Goal: Information Seeking & Learning: Learn about a topic

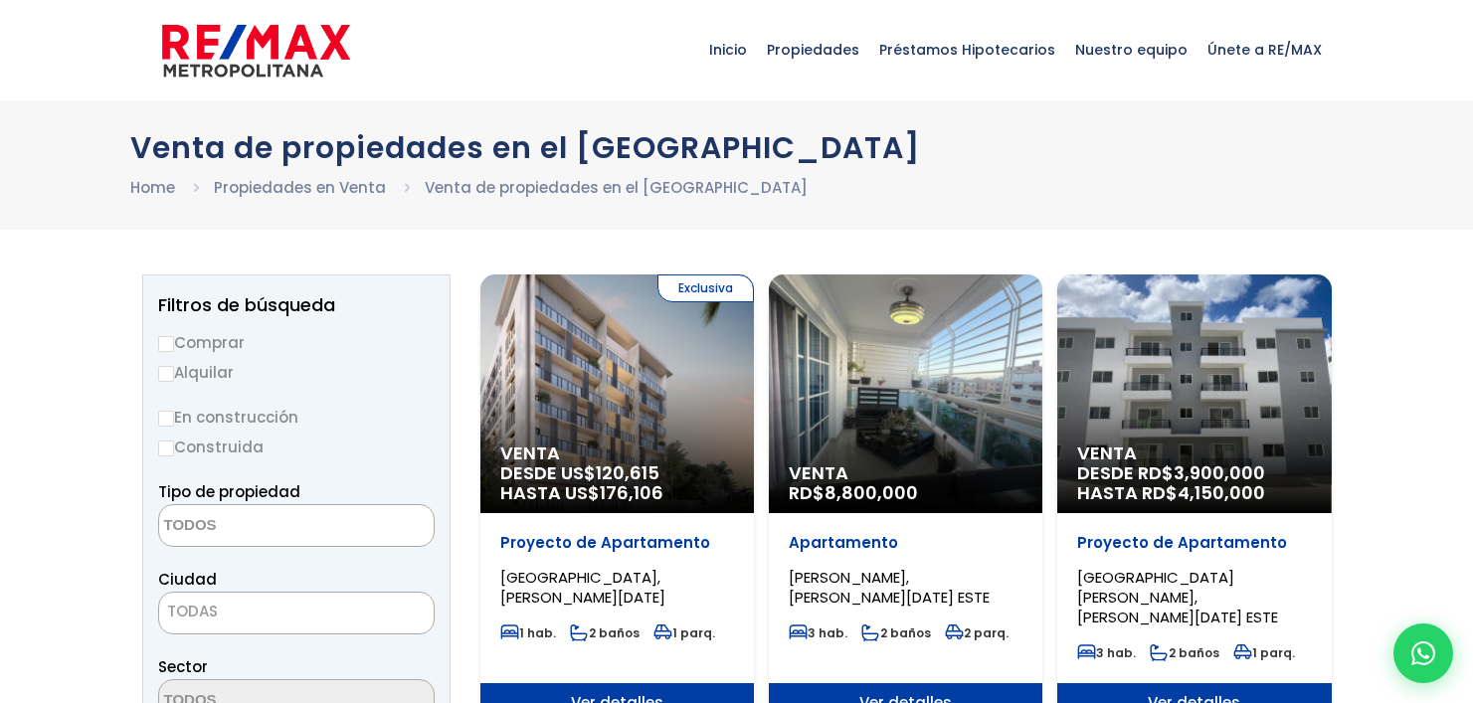
select select
click at [170, 345] on input "Comprar" at bounding box center [166, 344] width 16 height 16
radio input "true"
click at [218, 516] on textarea "Search" at bounding box center [255, 526] width 193 height 43
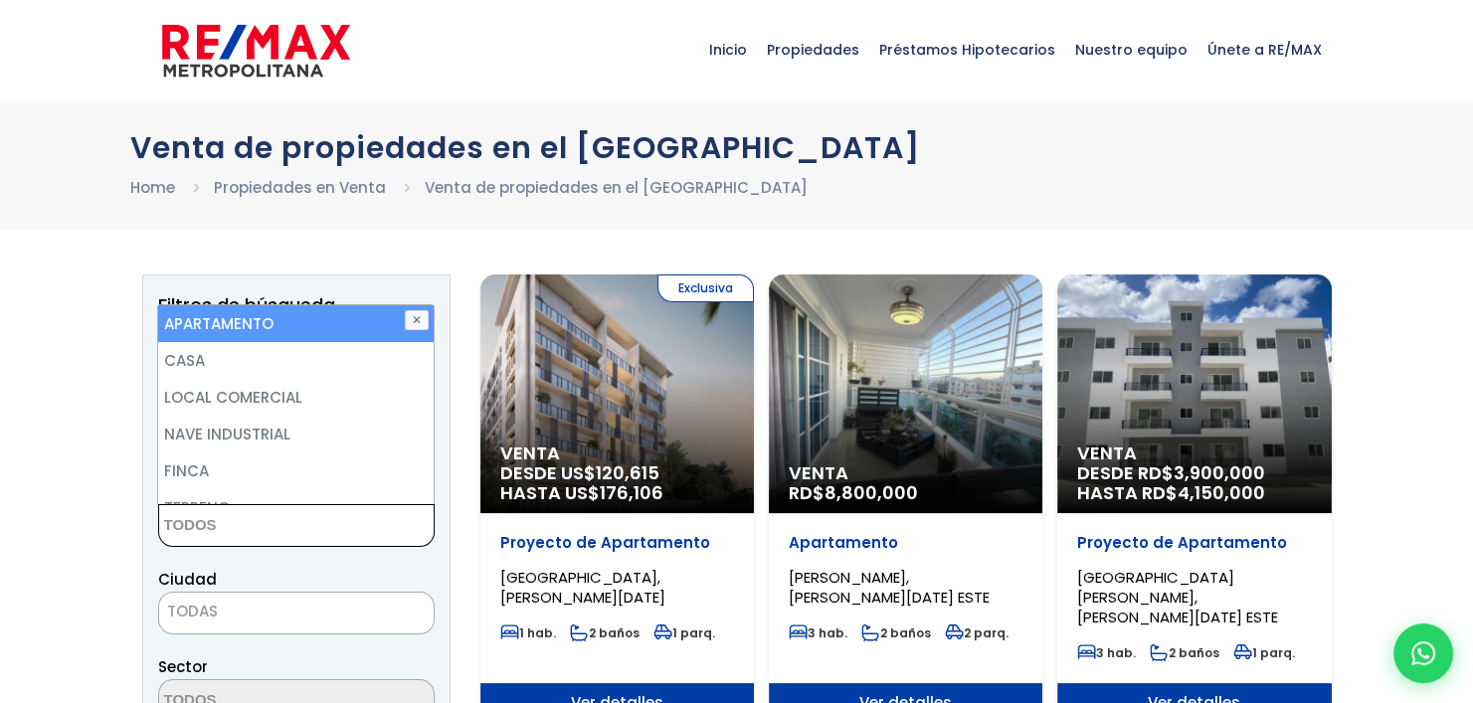
click at [258, 321] on li "APARTAMENTO" at bounding box center [295, 323] width 274 height 37
select select "apartment"
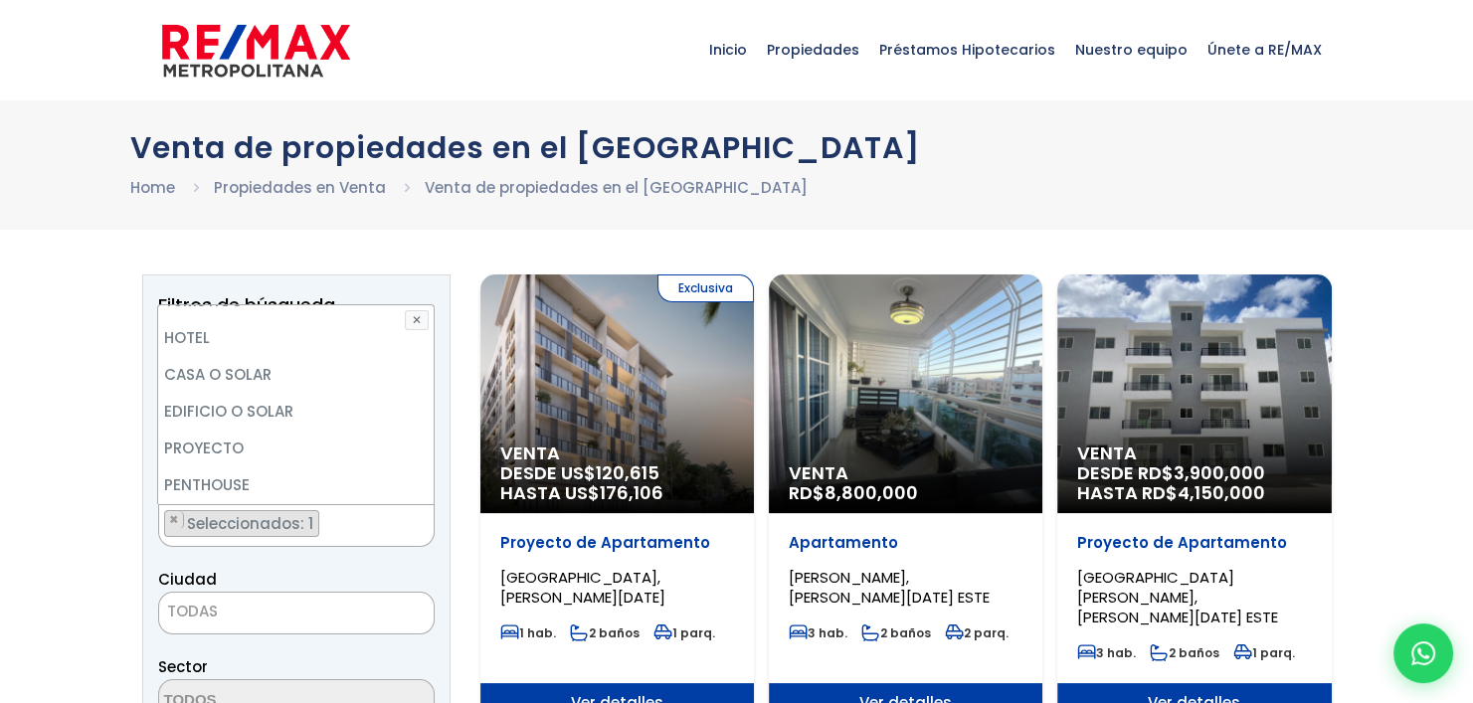
scroll to position [318, 0]
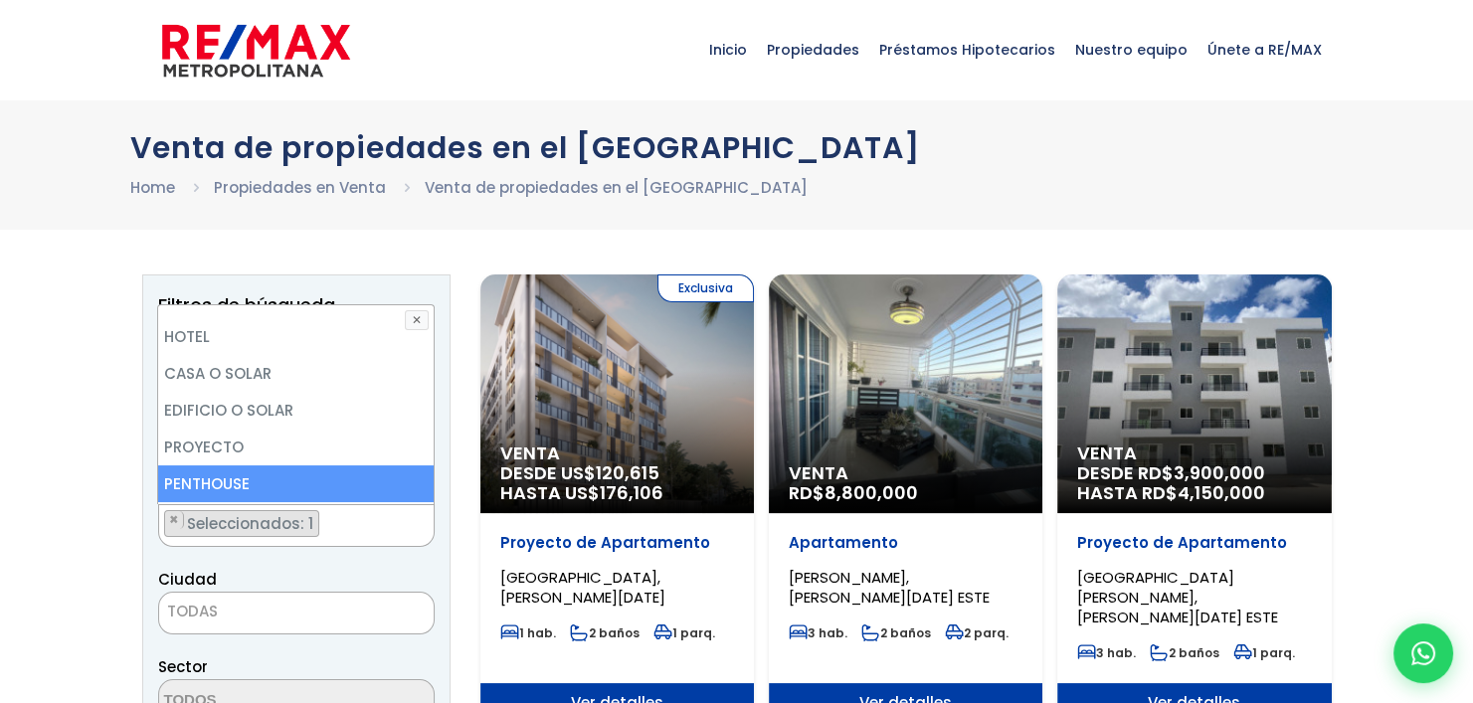
click at [289, 626] on span "TODAS" at bounding box center [296, 613] width 276 height 43
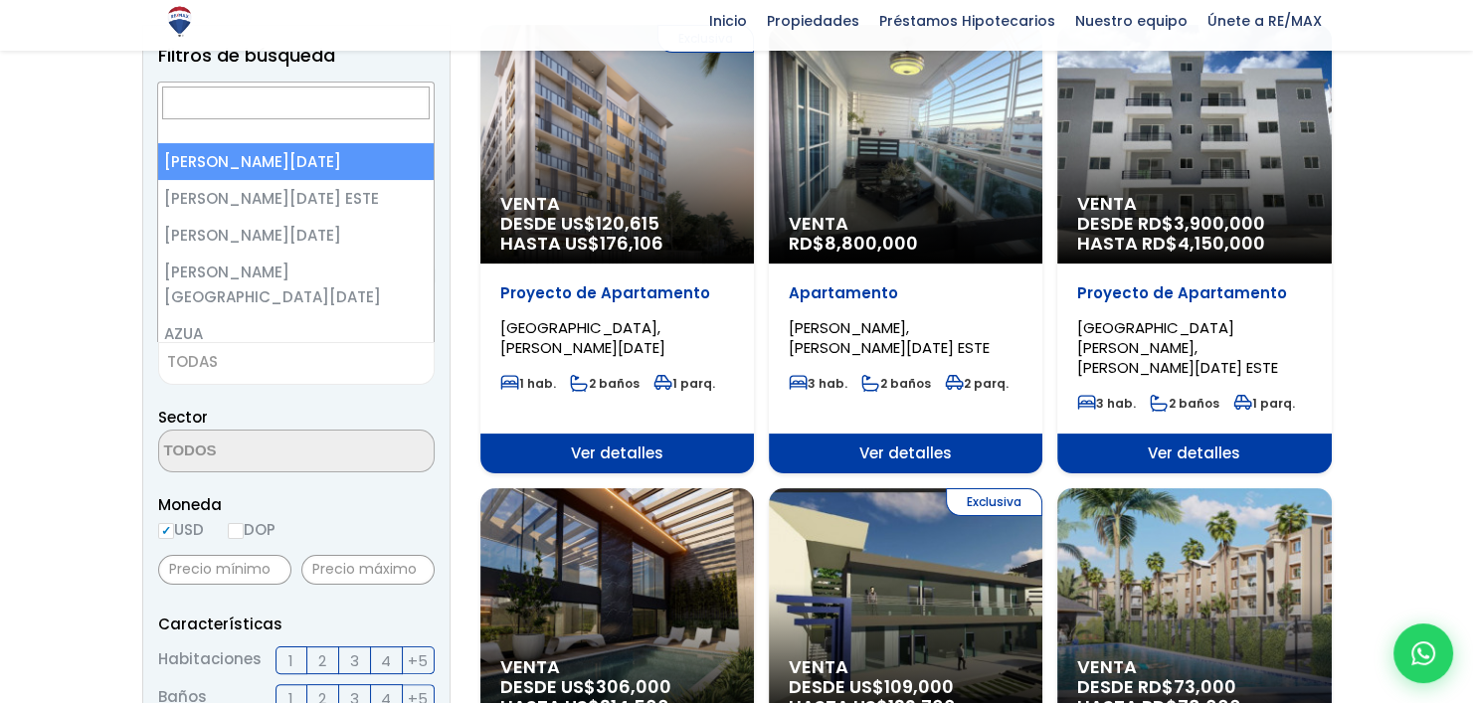
scroll to position [247, 0]
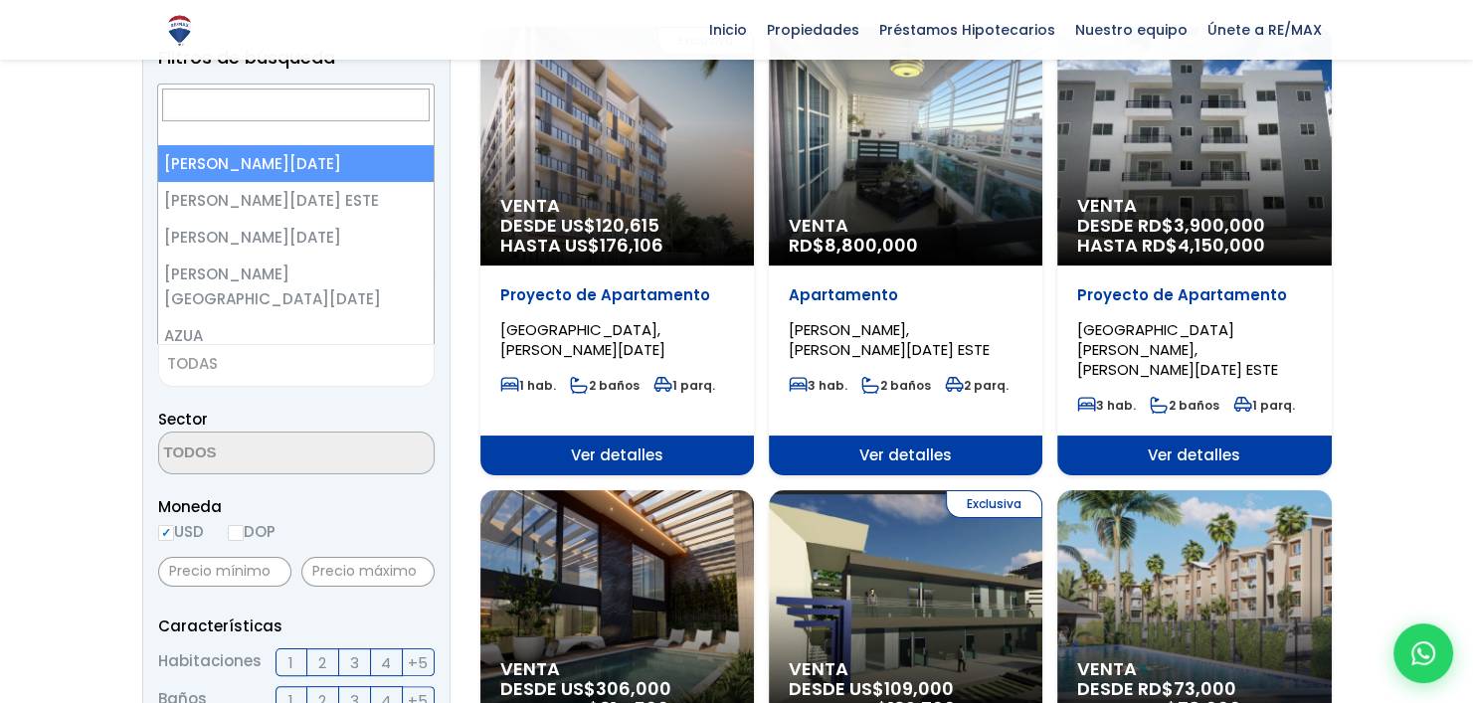
select select "1"
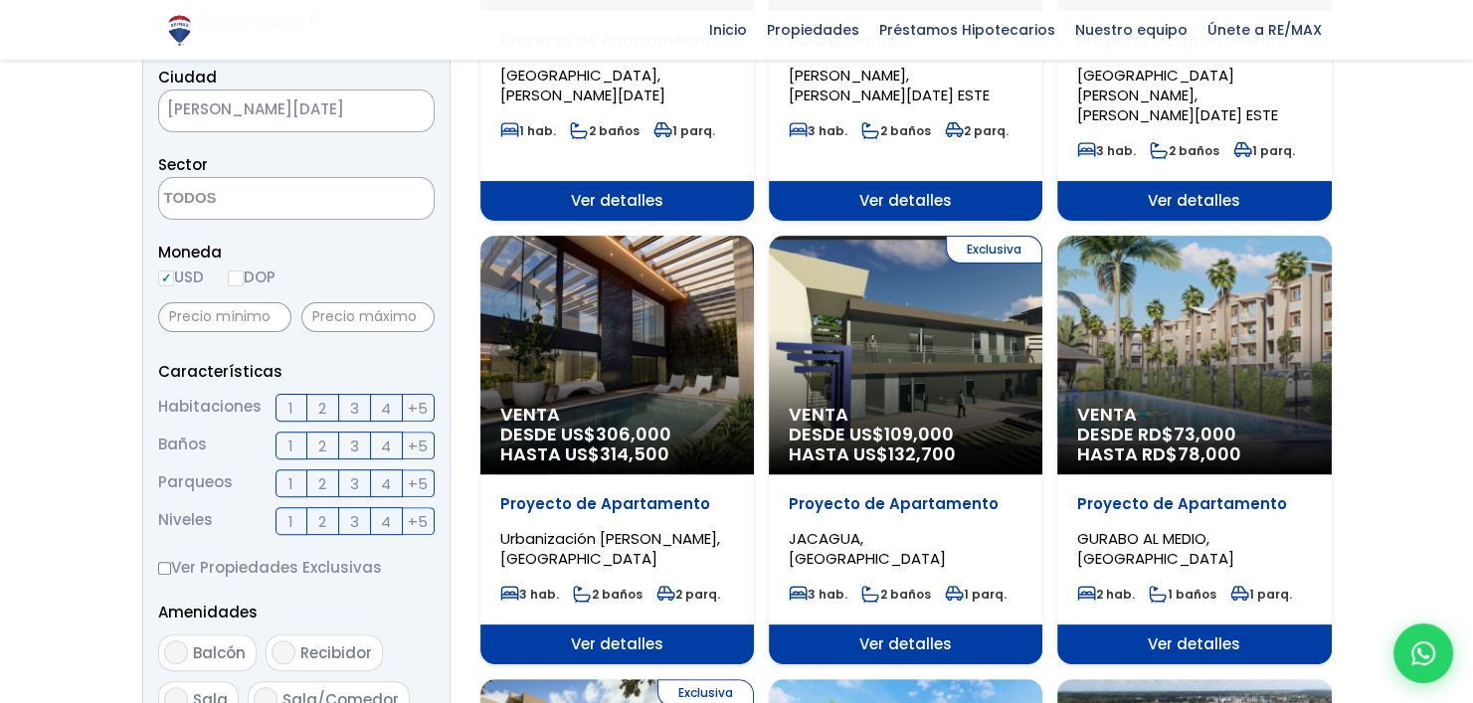
scroll to position [501, 0]
click at [246, 202] on textarea "Search" at bounding box center [255, 199] width 193 height 43
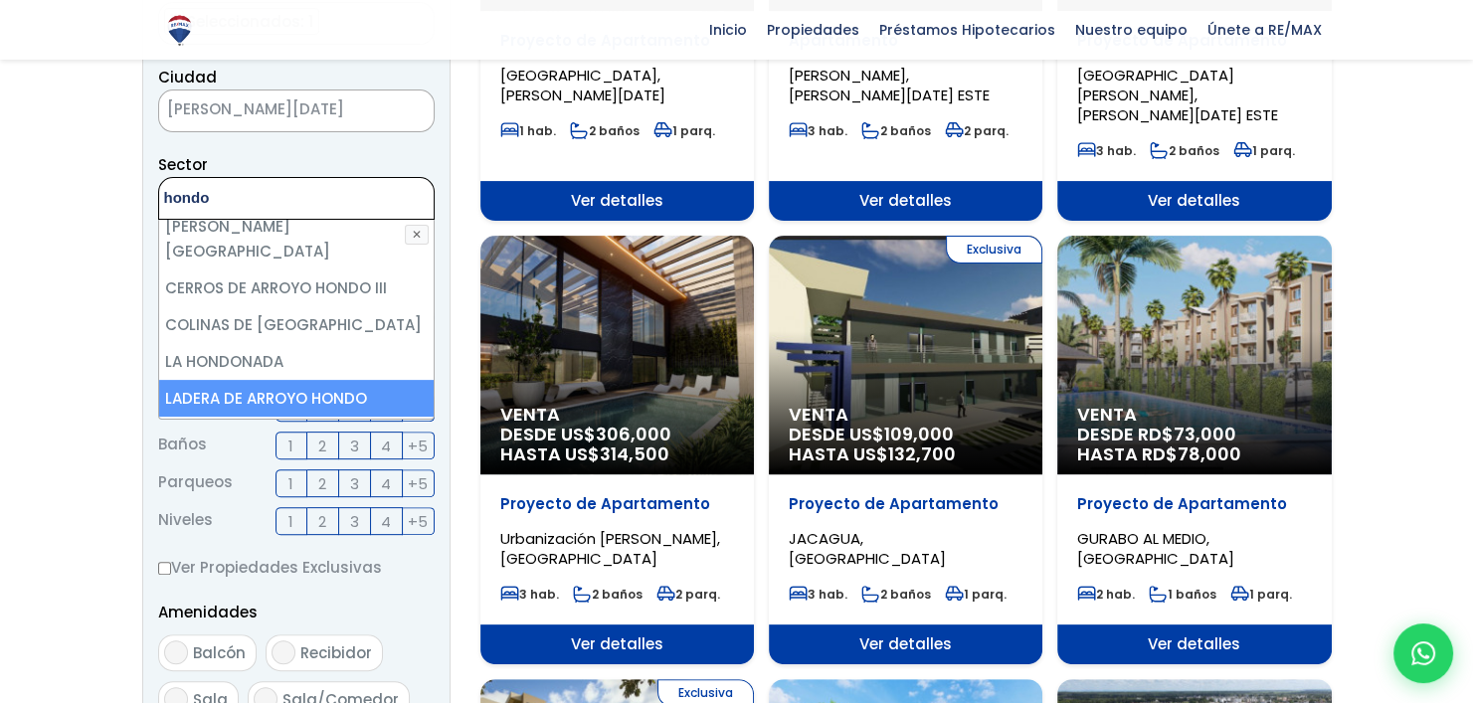
scroll to position [206, 0]
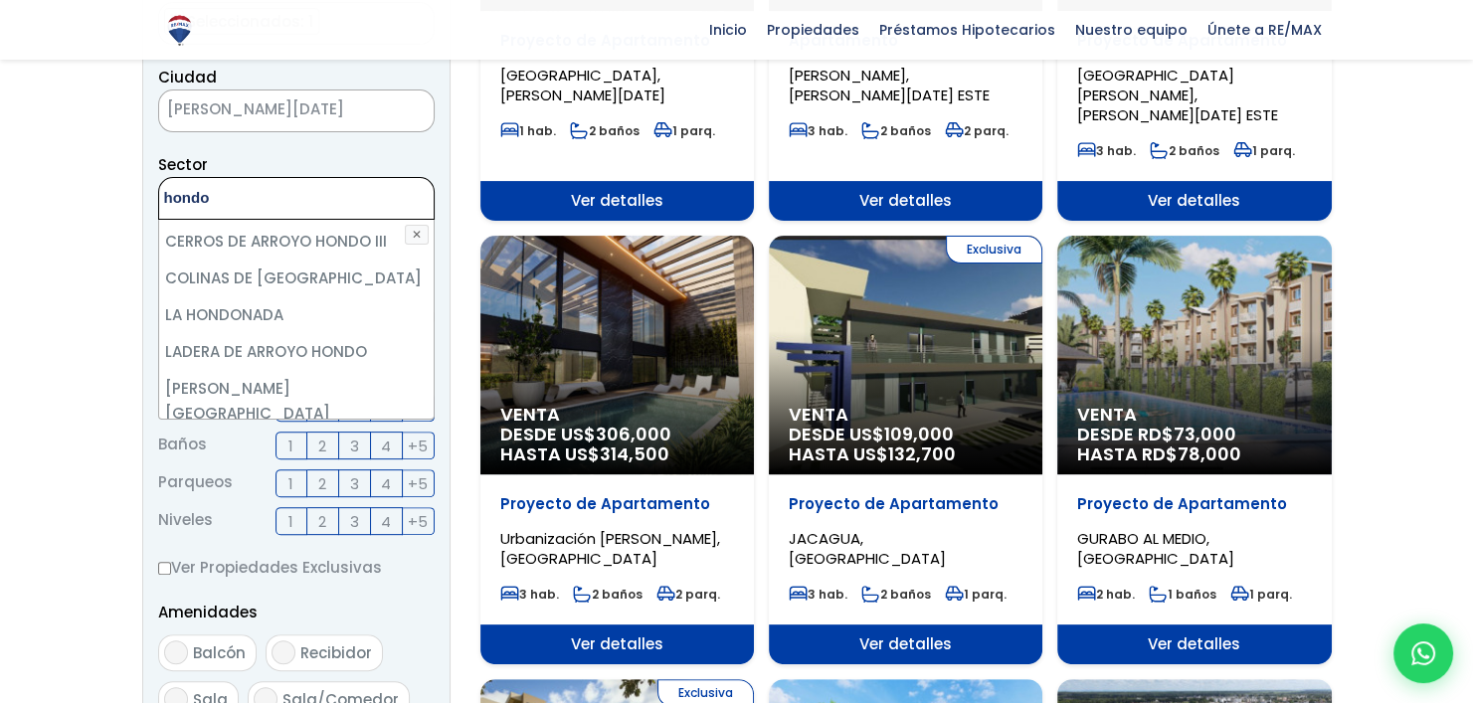
type textarea "hondo"
click at [248, 432] on li "Viejo Arroyo Hondo" at bounding box center [296, 450] width 274 height 37
select select "16301"
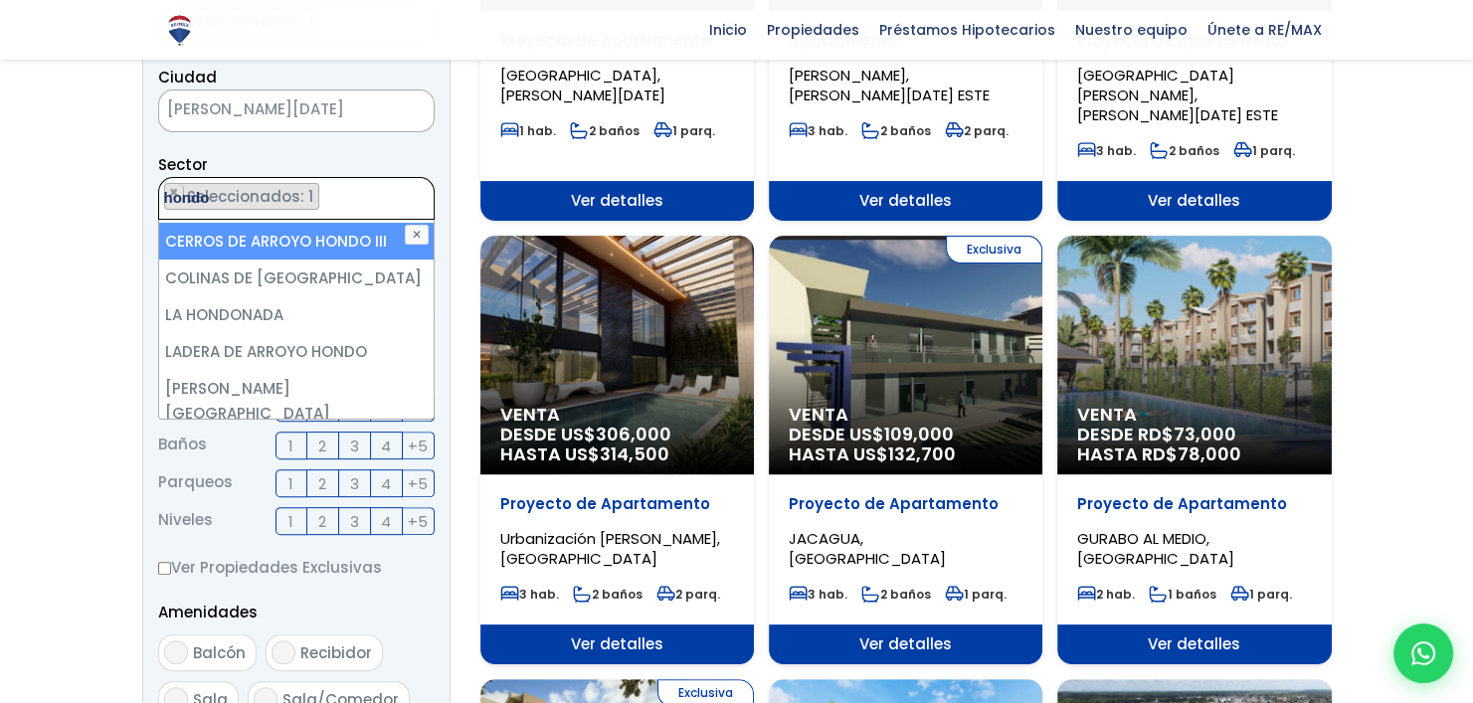
click at [340, 195] on ul "× Seleccionados: 1" at bounding box center [284, 199] width 250 height 43
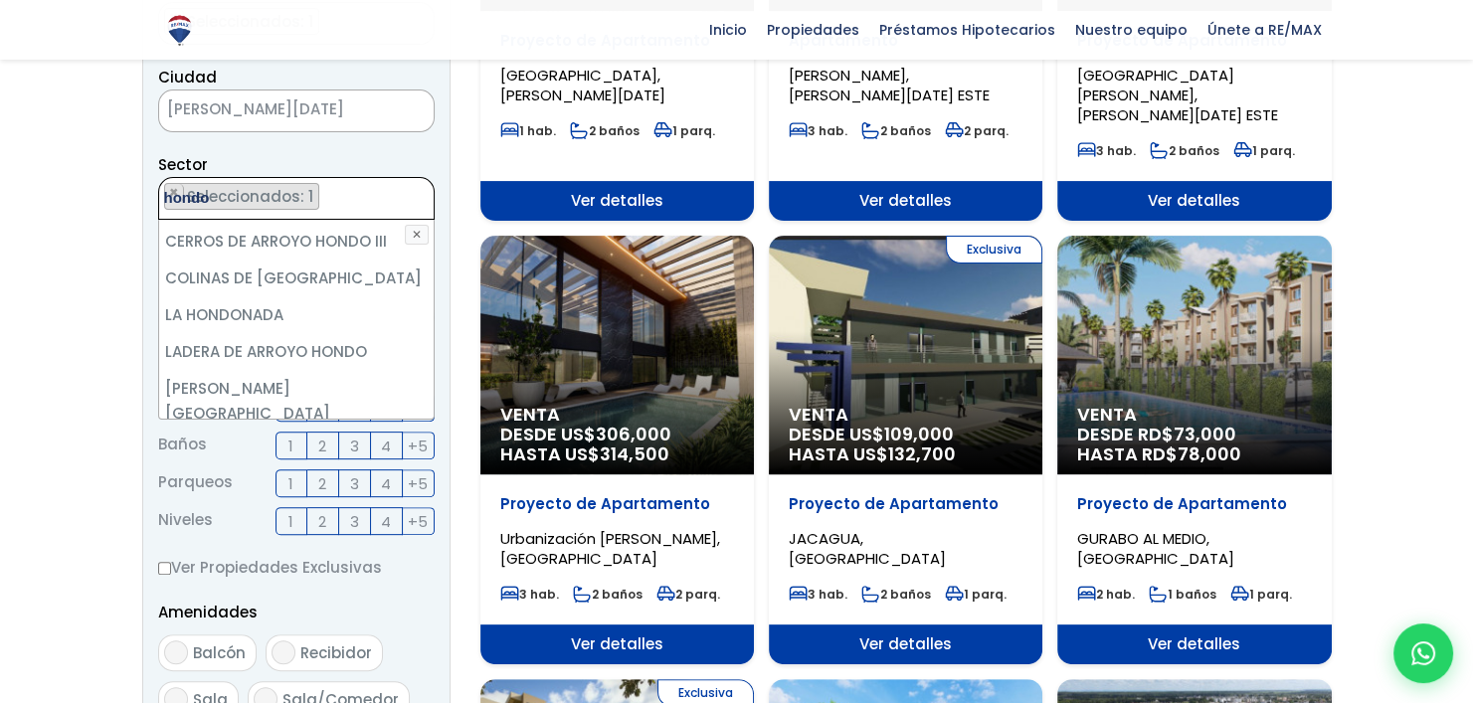
scroll to position [0, 0]
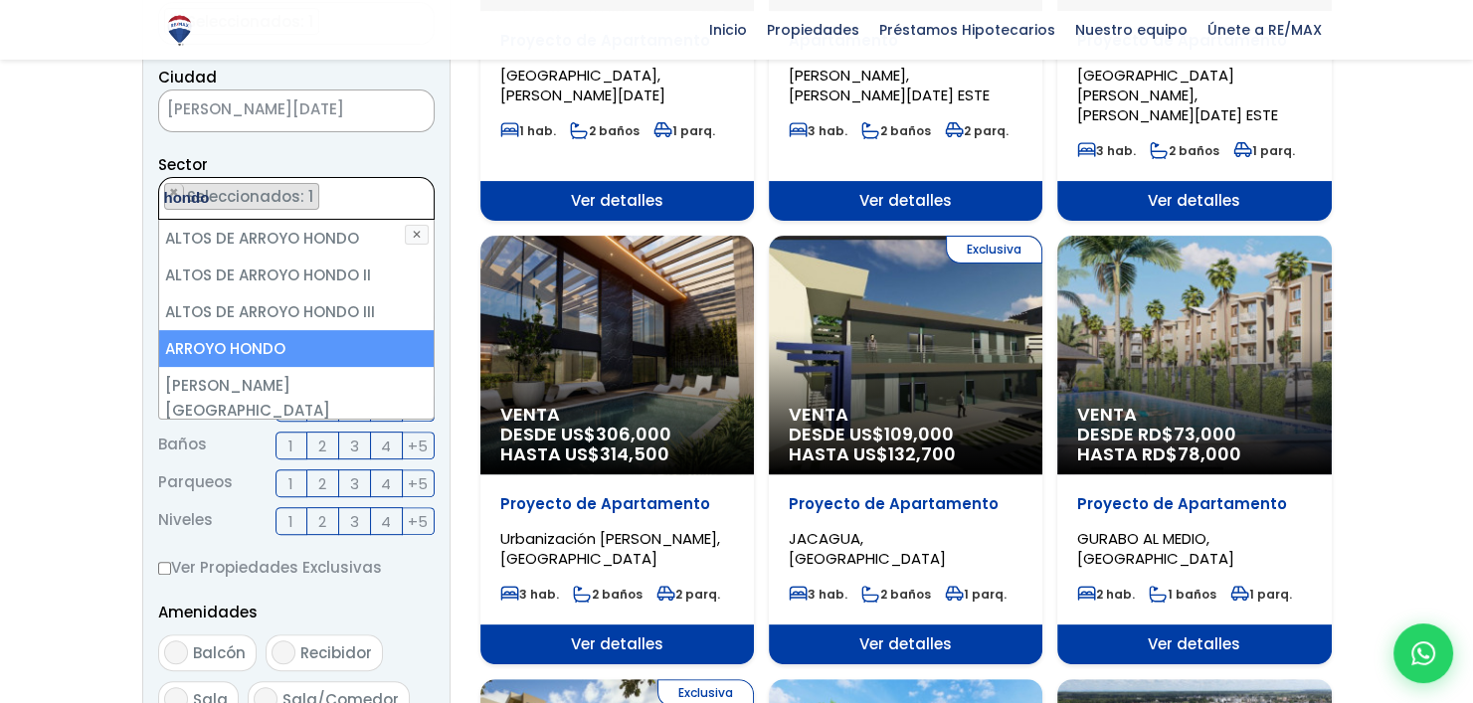
type textarea "hondo"
click at [216, 343] on li "ARROYO HONDO" at bounding box center [296, 348] width 274 height 37
select select "98"
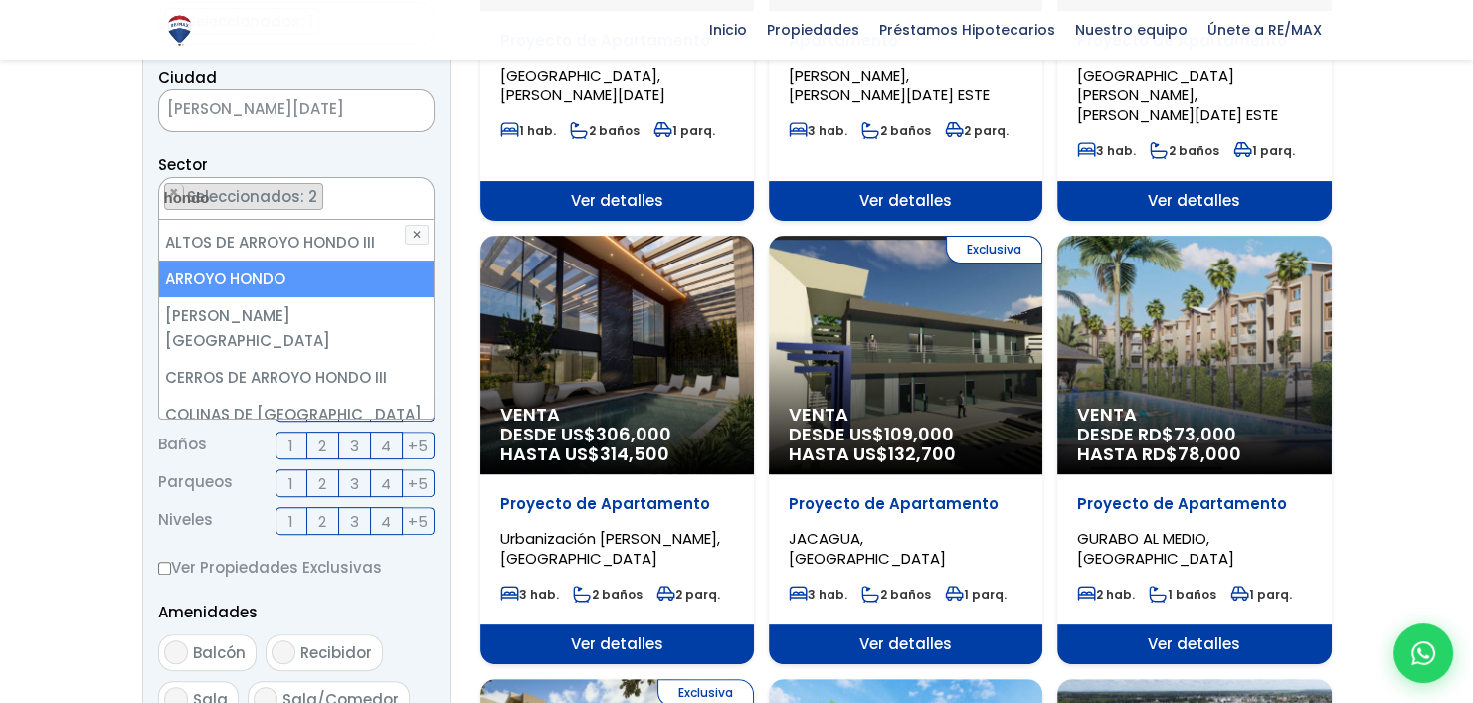
scroll to position [76, 0]
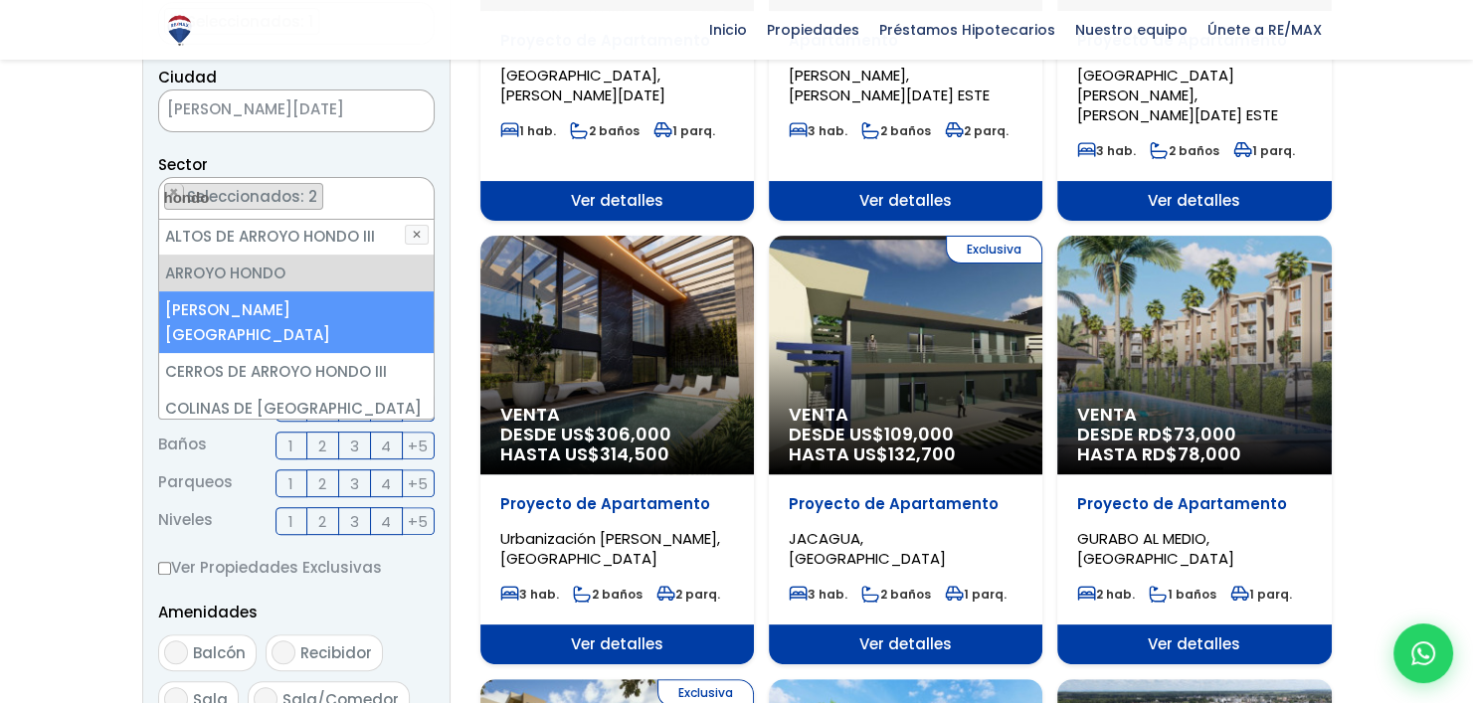
click at [256, 313] on li "CERROS DE ARROYO HONDO" at bounding box center [296, 322] width 274 height 62
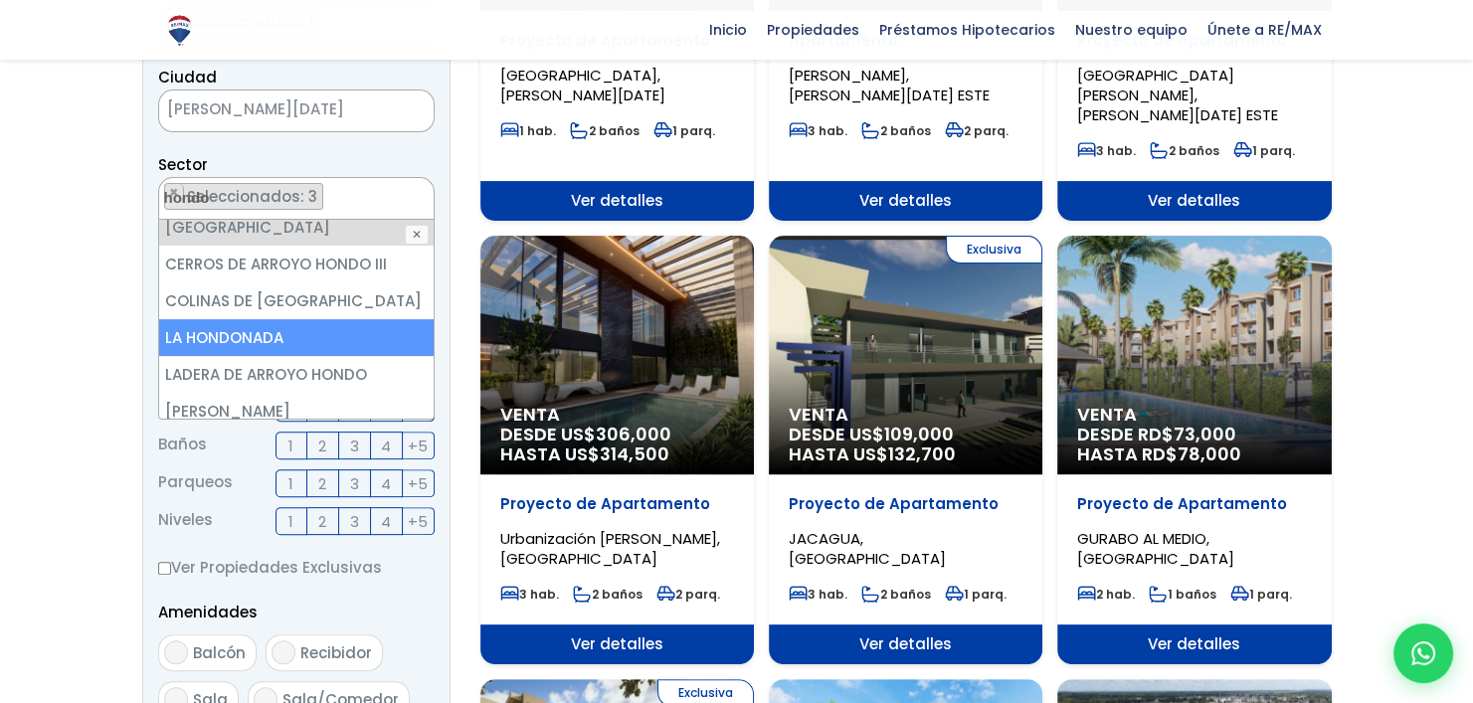
scroll to position [206, 0]
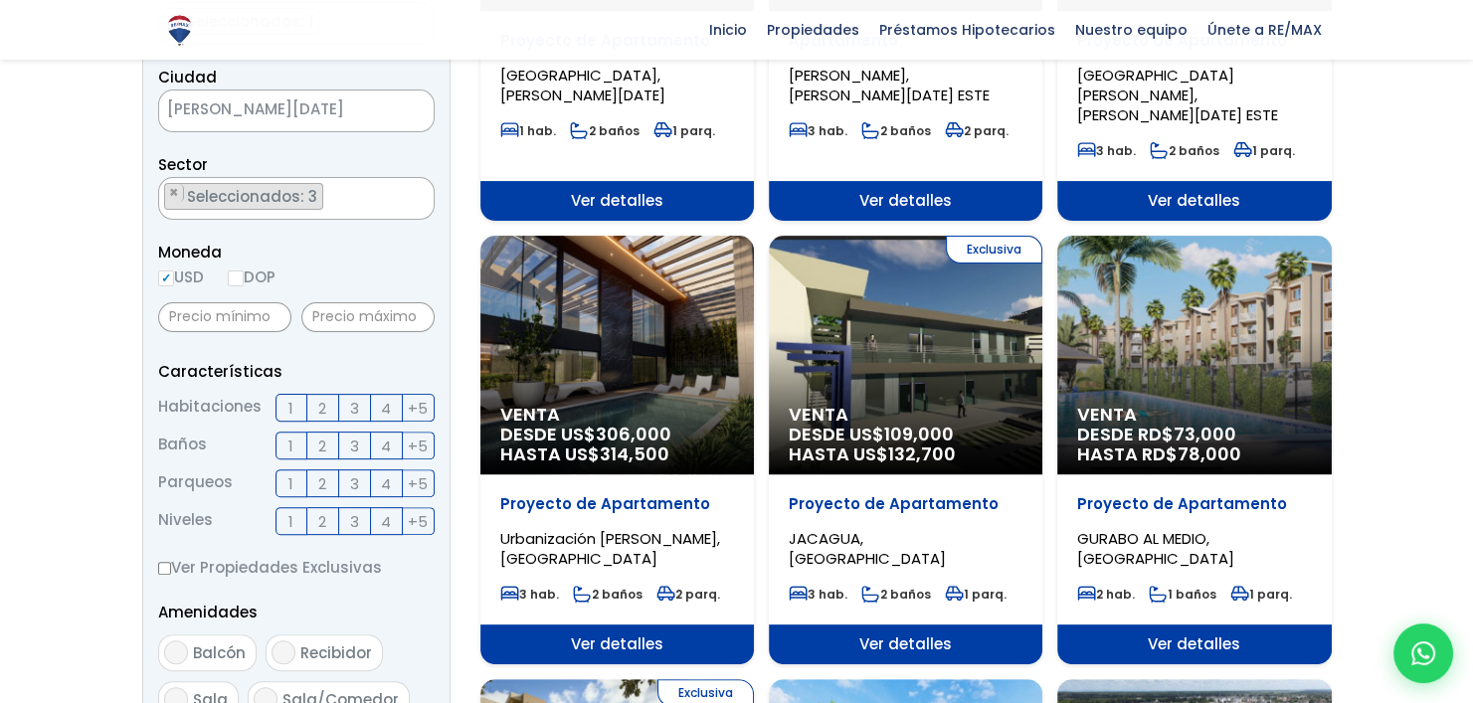
click at [357, 409] on span "3" at bounding box center [354, 408] width 9 height 25
click at [0, 0] on input "3" at bounding box center [0, 0] width 0 height 0
click at [326, 444] on span "2" at bounding box center [322, 446] width 8 height 25
click at [0, 0] on input "2" at bounding box center [0, 0] width 0 height 0
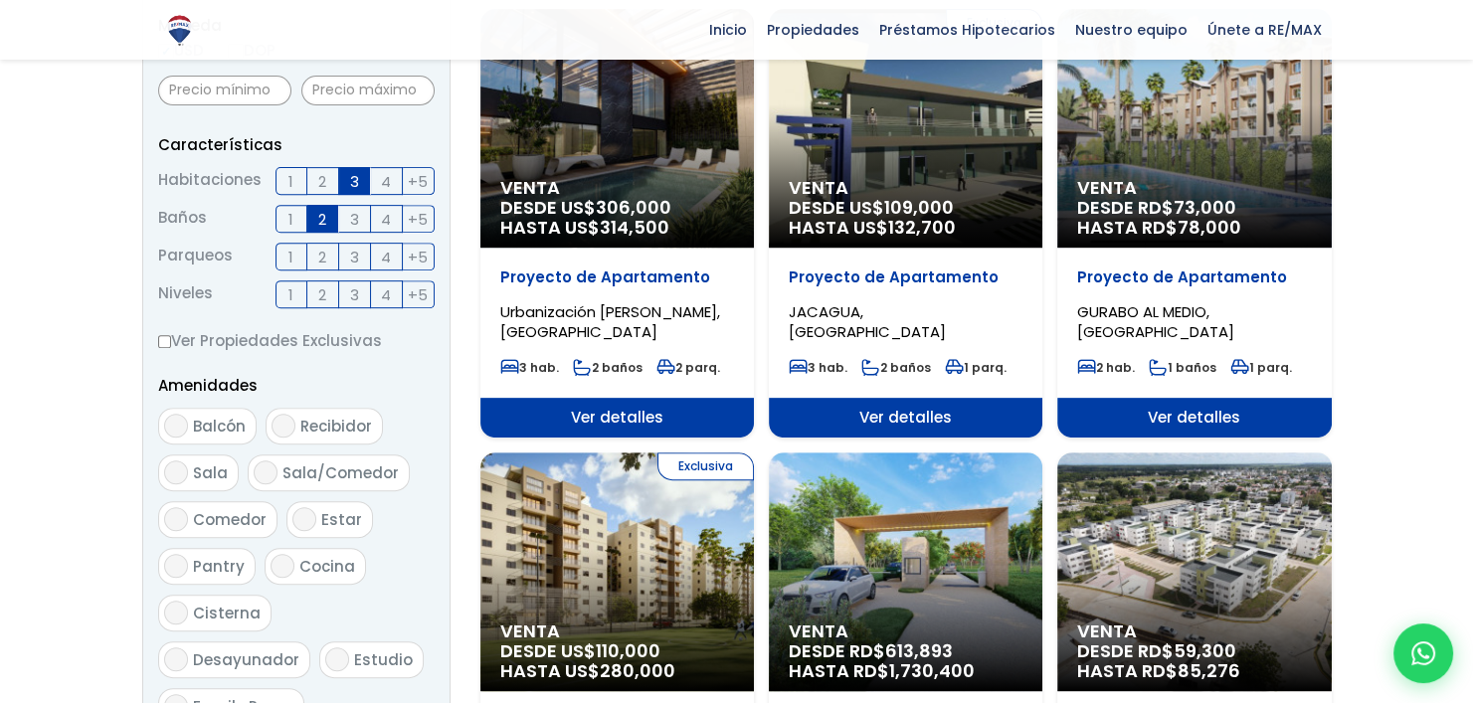
click at [218, 566] on span "Pantry" at bounding box center [219, 566] width 52 height 21
click at [188, 566] on input "Pantry" at bounding box center [176, 566] width 24 height 24
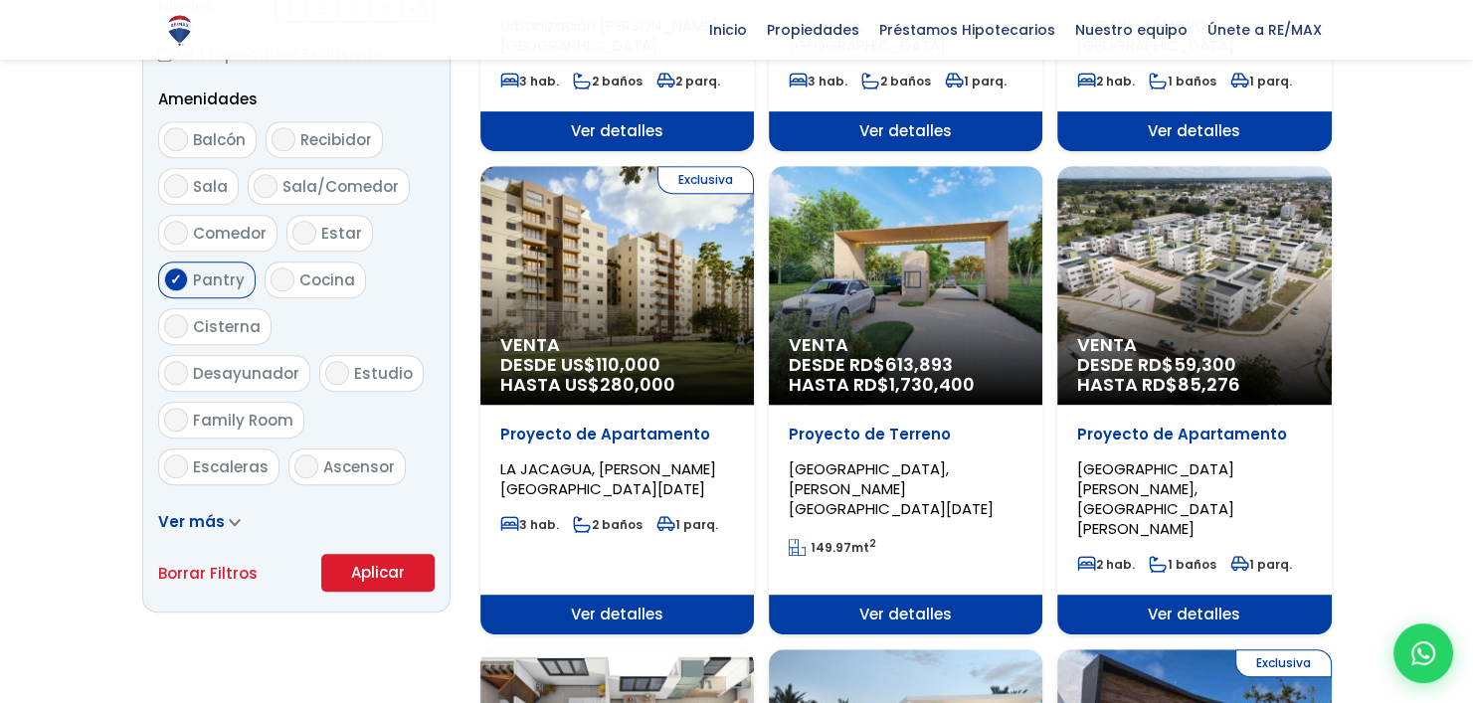
scroll to position [1014, 0]
click at [178, 273] on input "Pantry" at bounding box center [176, 279] width 24 height 24
checkbox input "false"
click at [211, 518] on span "Ver más" at bounding box center [191, 521] width 67 height 21
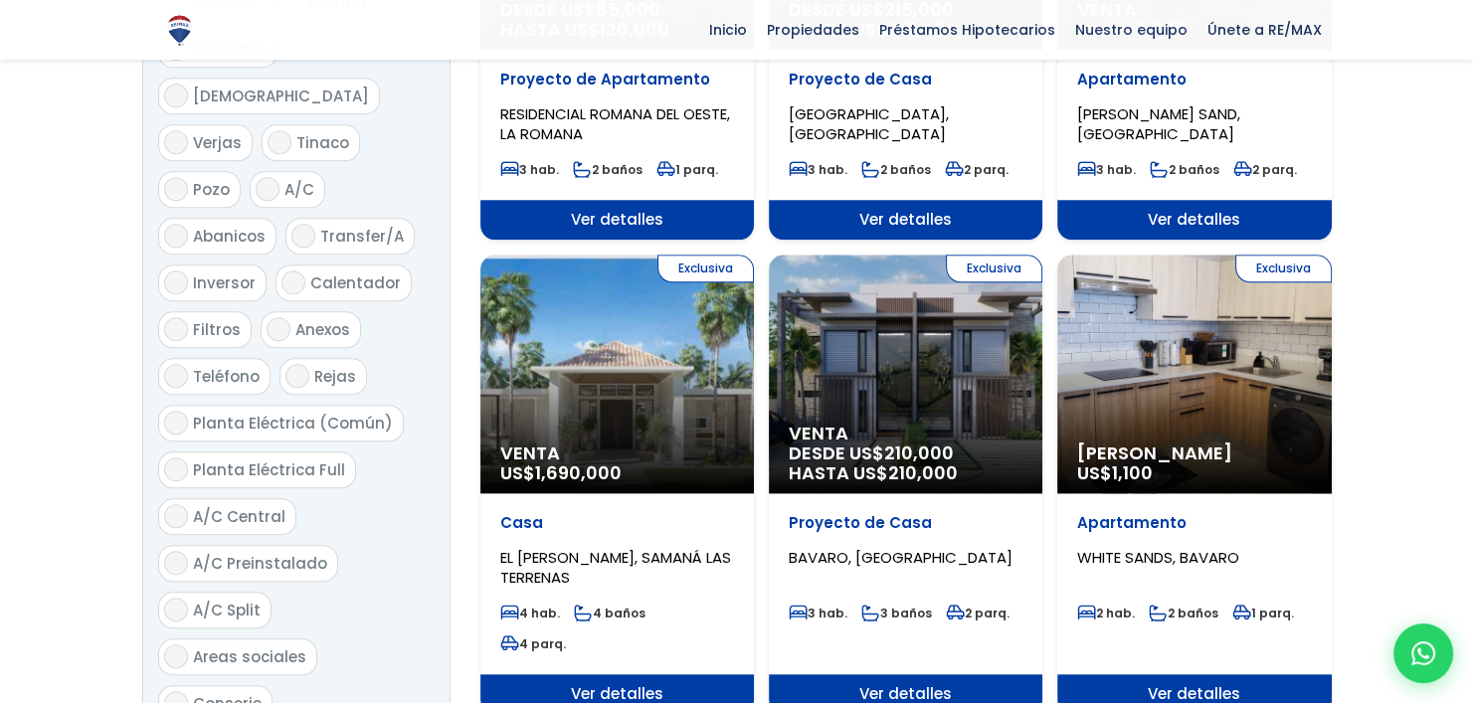
scroll to position [2334, 0]
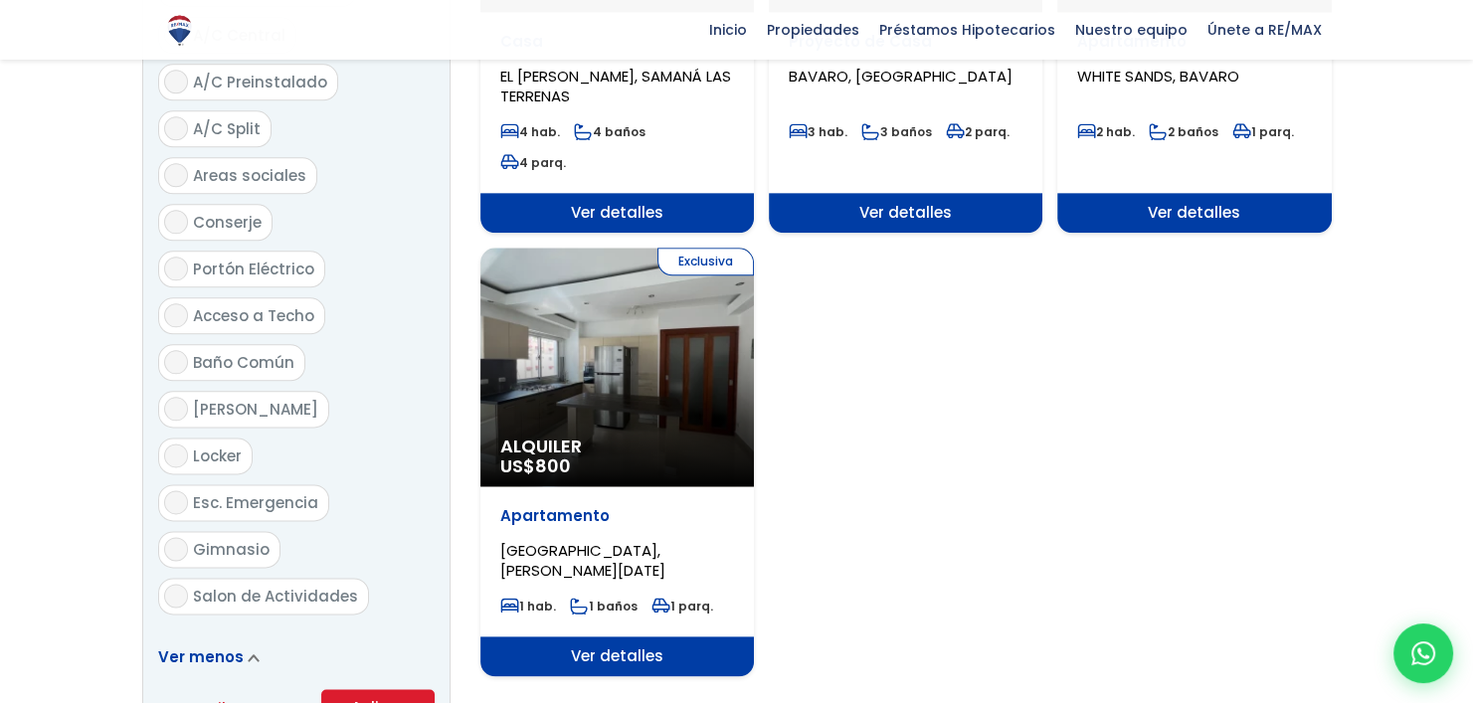
click at [391, 689] on button "Aplicar" at bounding box center [377, 708] width 113 height 38
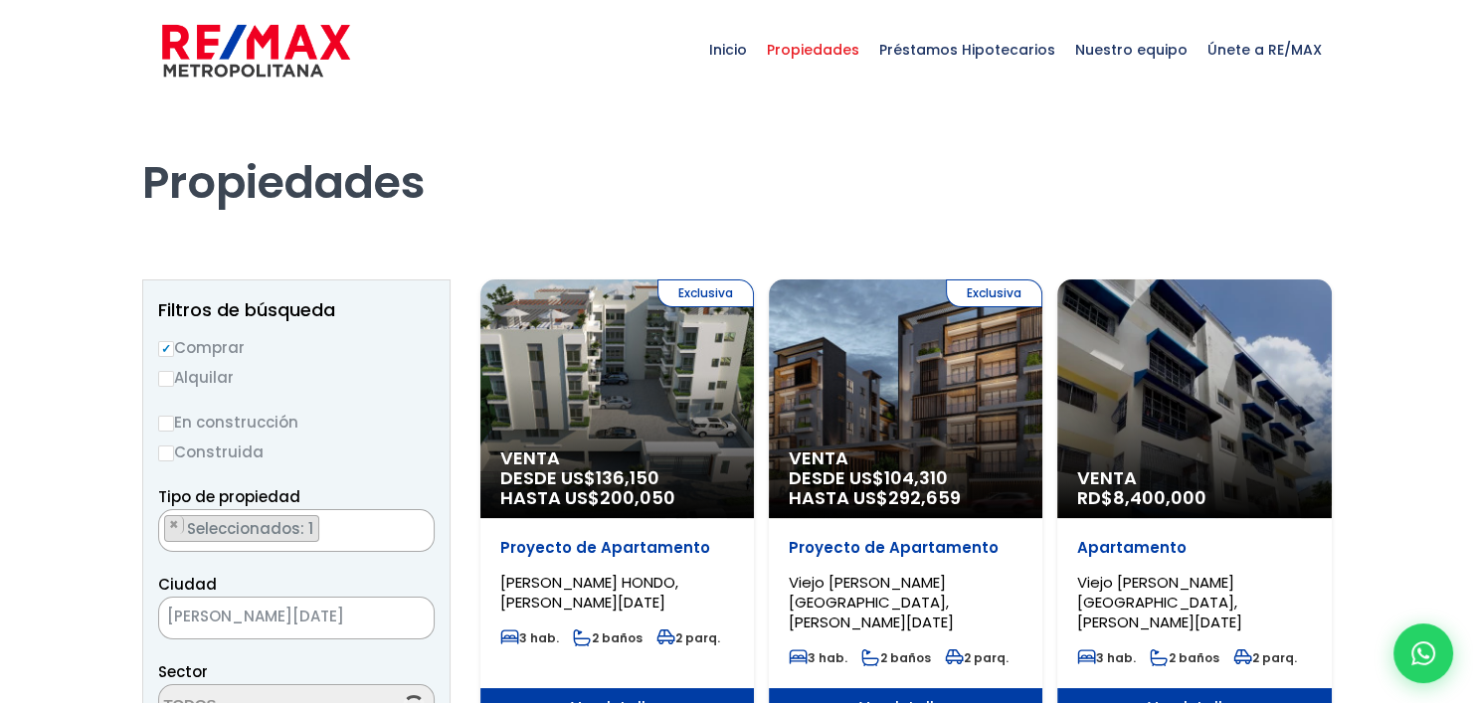
scroll to position [5605, 0]
select select "98"
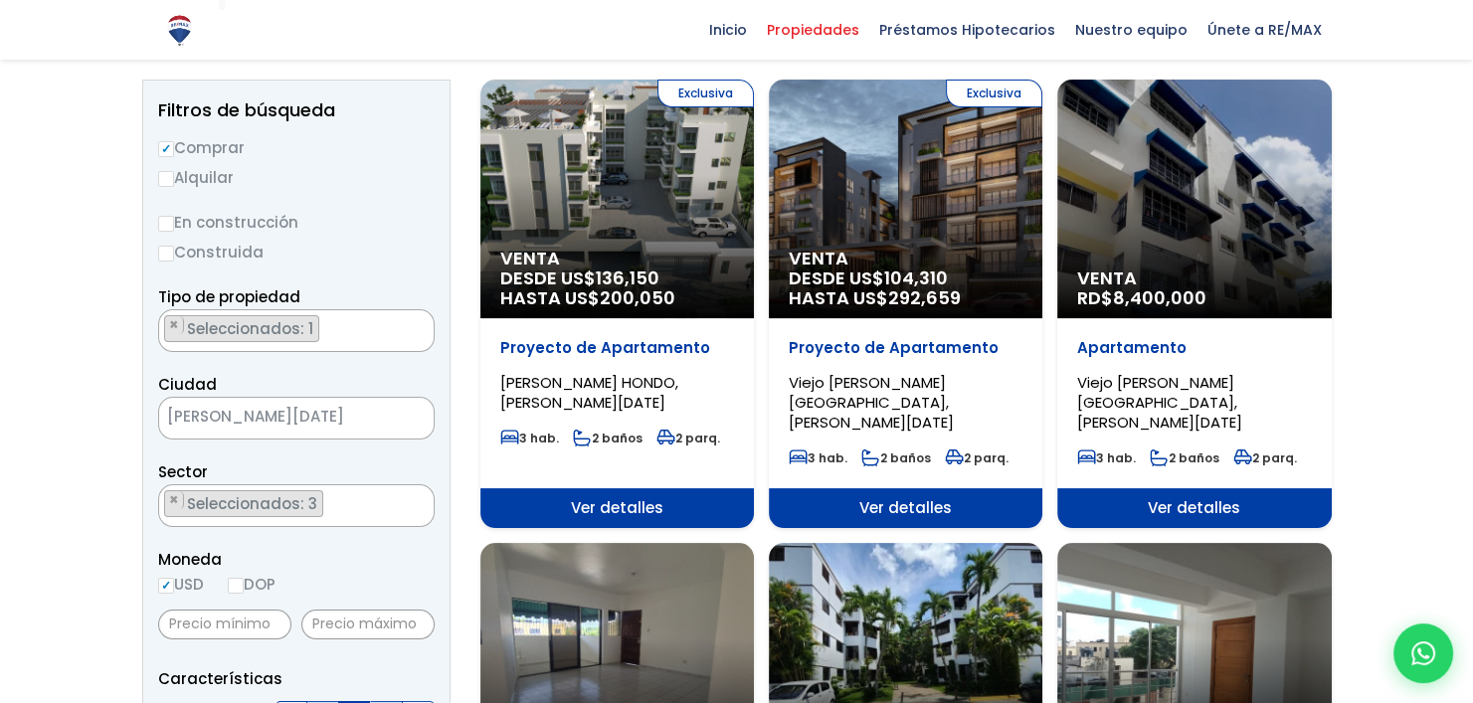
scroll to position [189, 0]
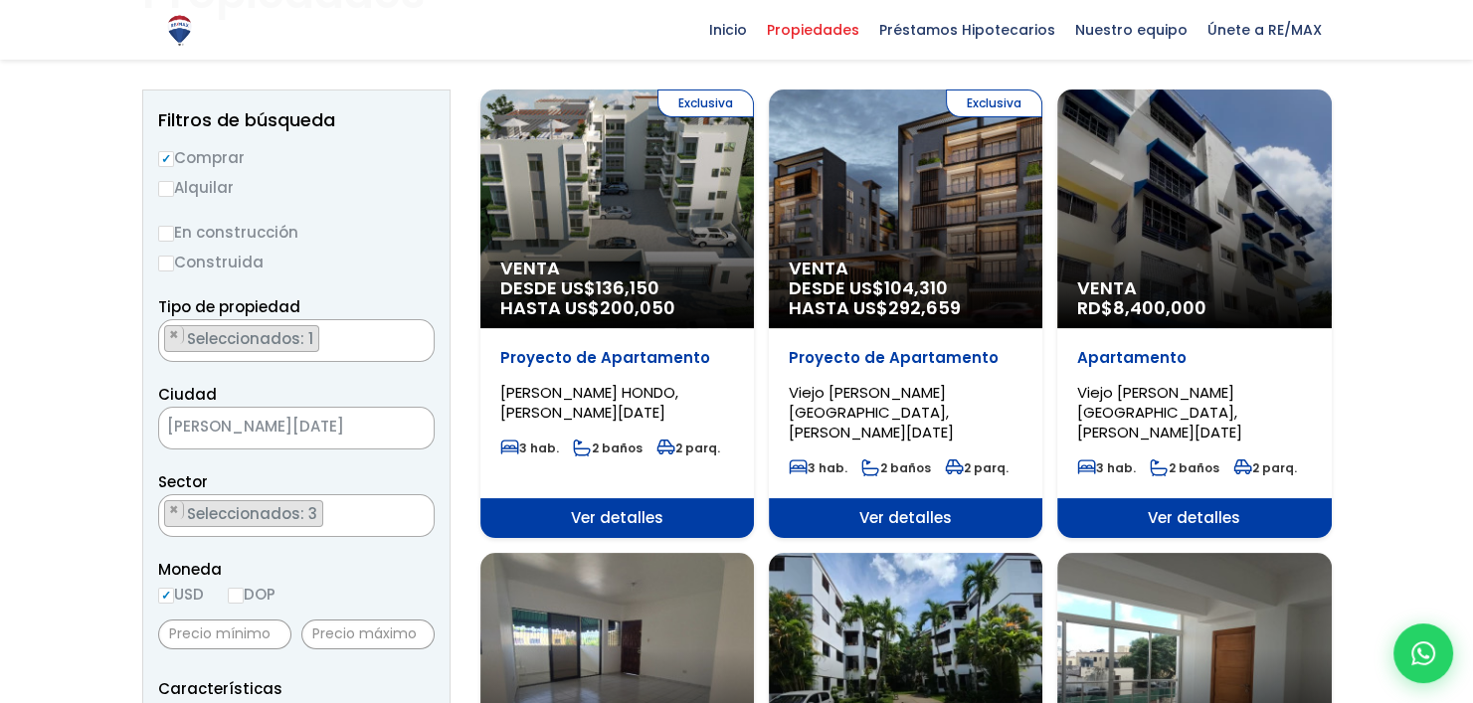
click at [754, 243] on div "Exclusiva Venta DESDE US$ 104,310 HASTA US$ 292,659" at bounding box center [616, 208] width 273 height 239
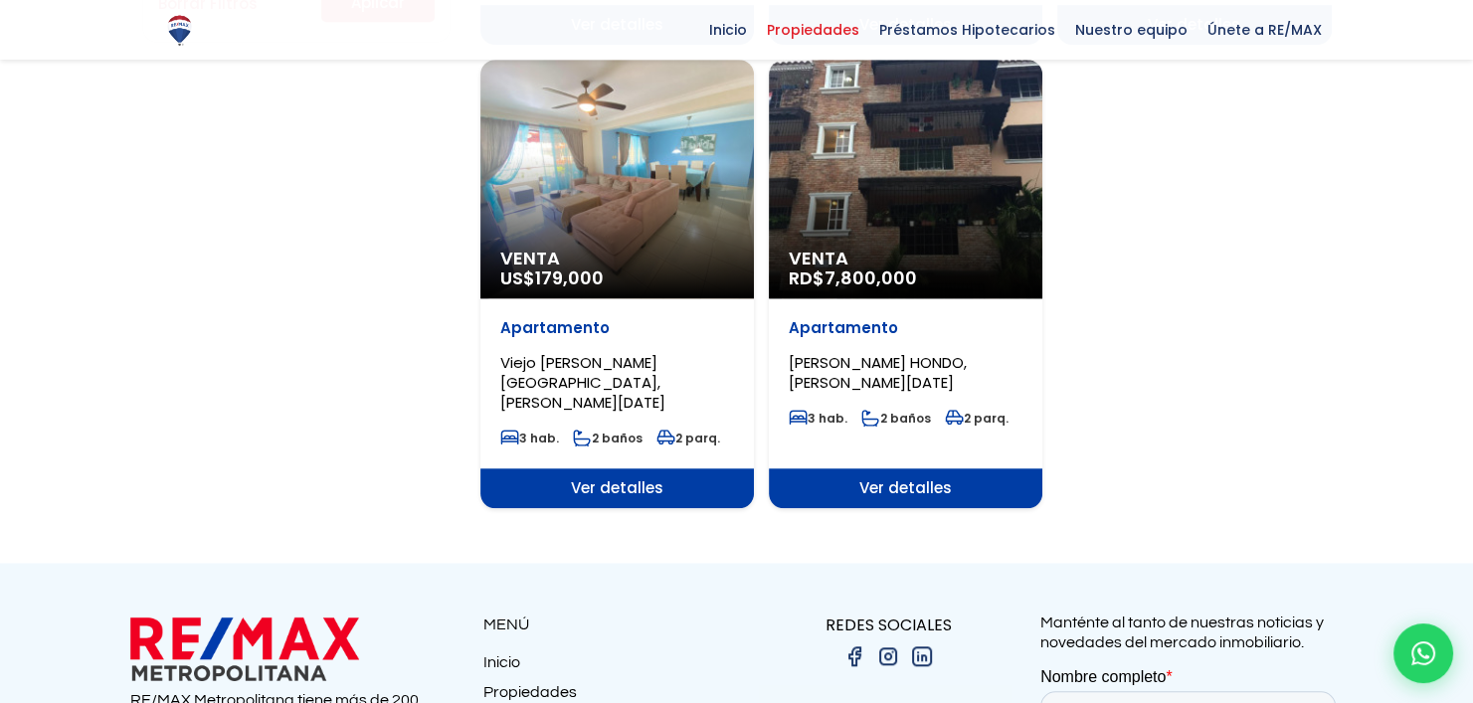
scroll to position [1590, 0]
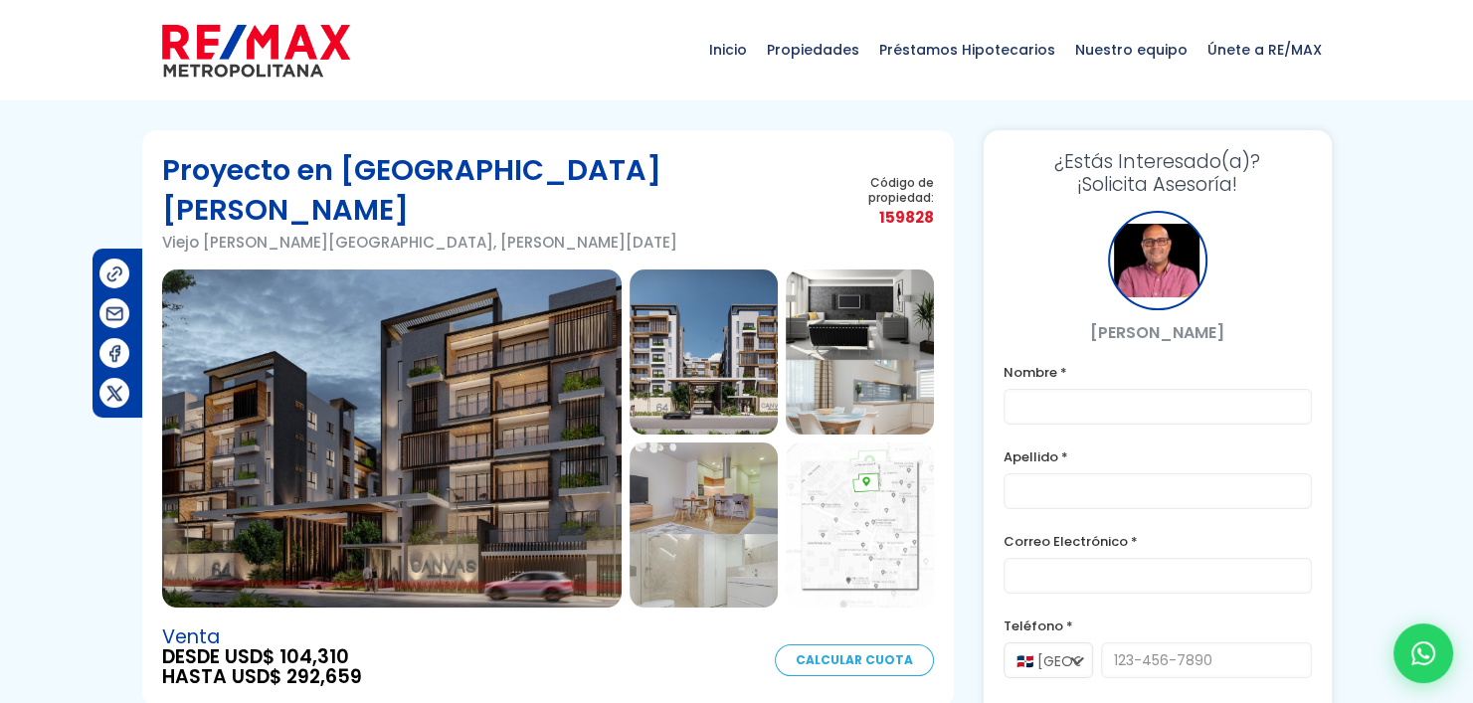
click at [492, 396] on img at bounding box center [391, 438] width 459 height 338
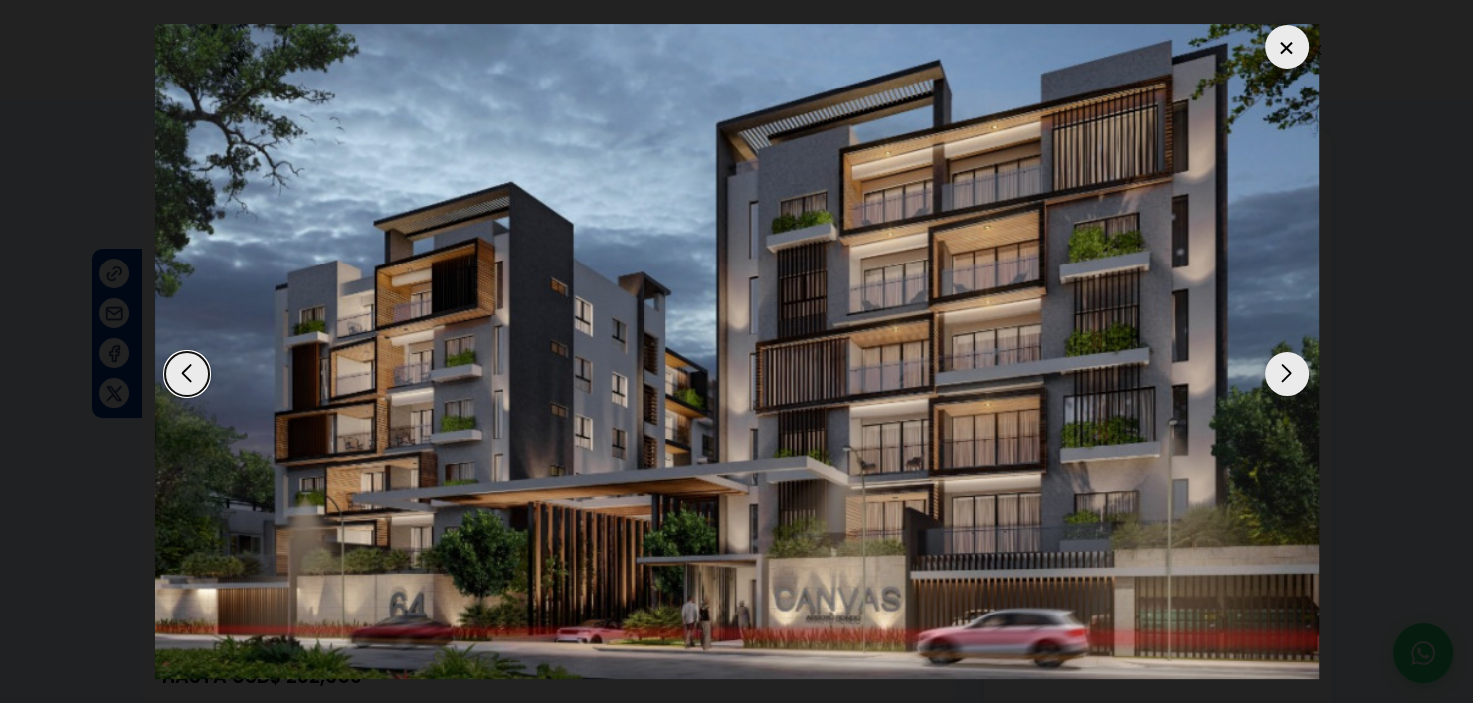
click at [1303, 375] on div "Next slide" at bounding box center [1287, 374] width 44 height 44
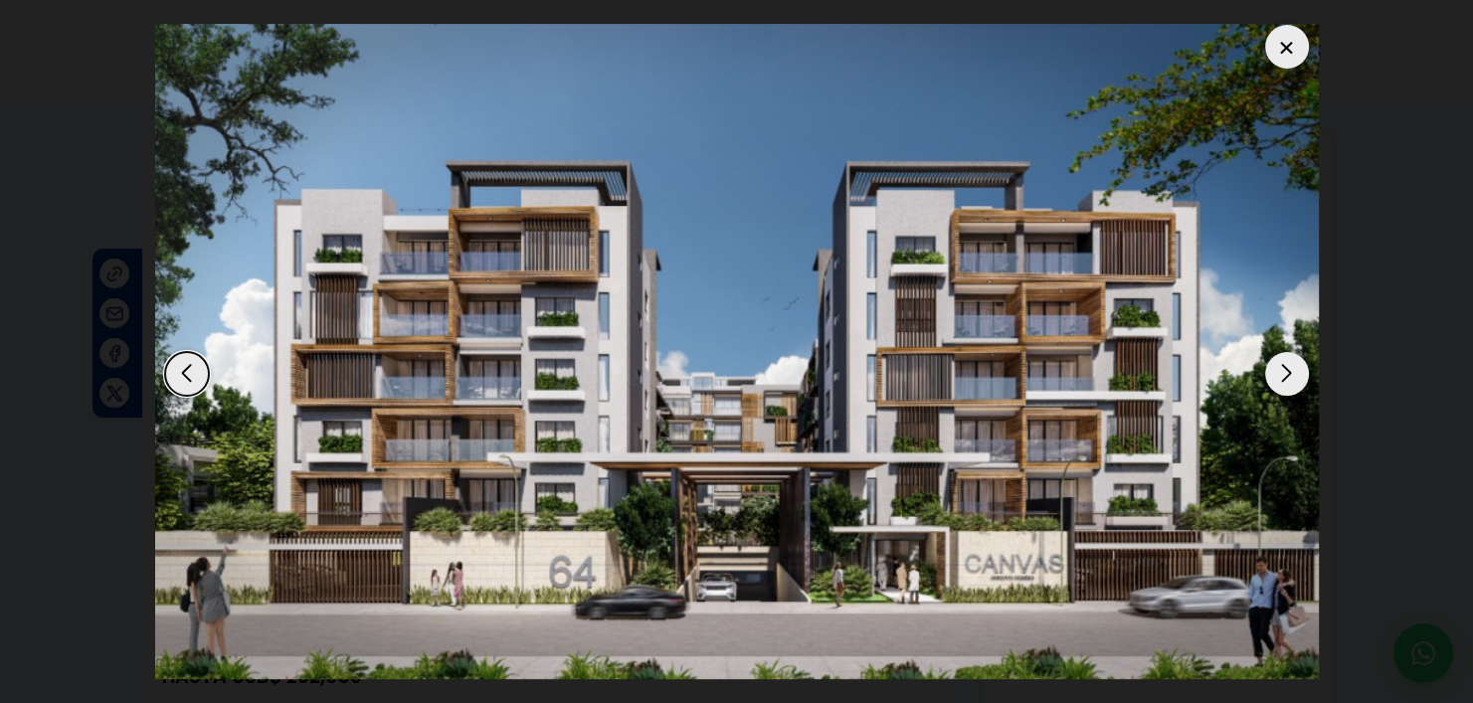
click at [1303, 375] on div "Next slide" at bounding box center [1287, 374] width 44 height 44
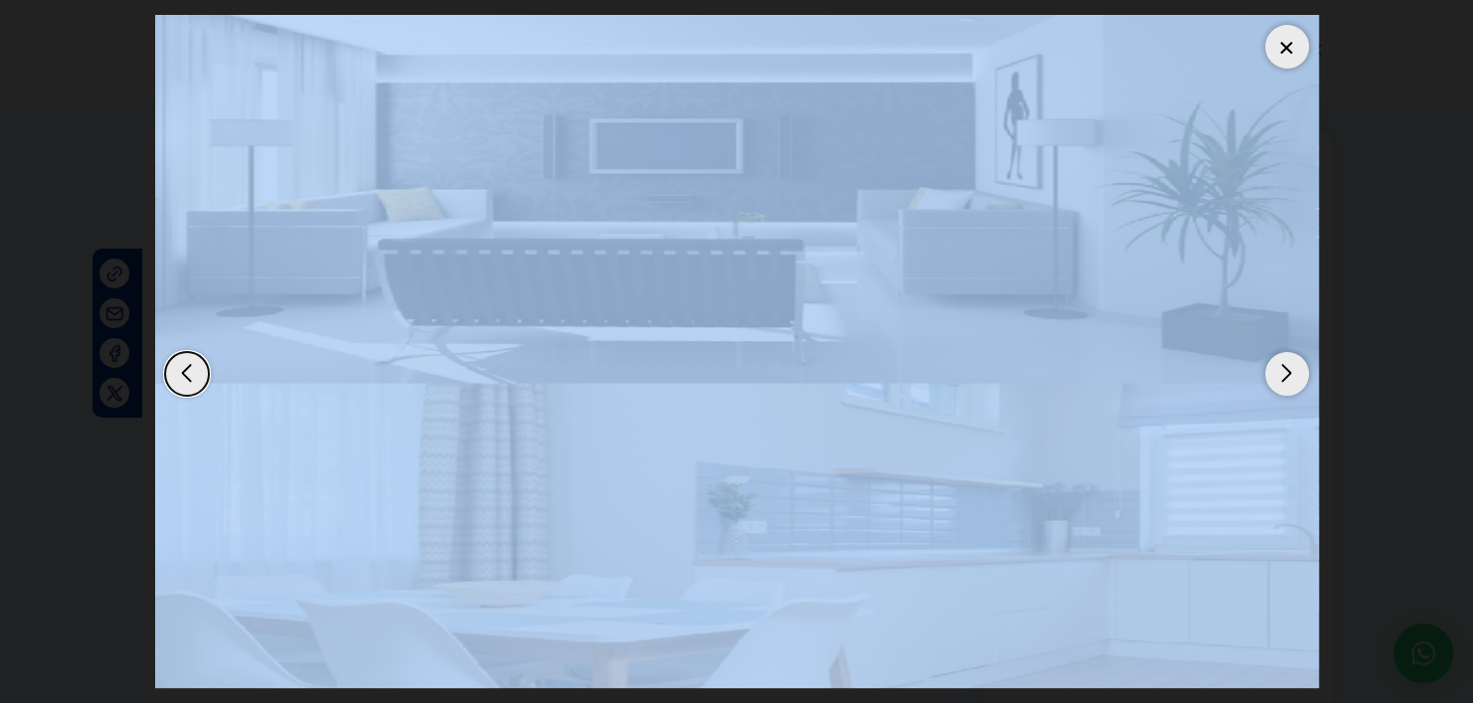
click at [1303, 375] on div "Next slide" at bounding box center [1287, 374] width 44 height 44
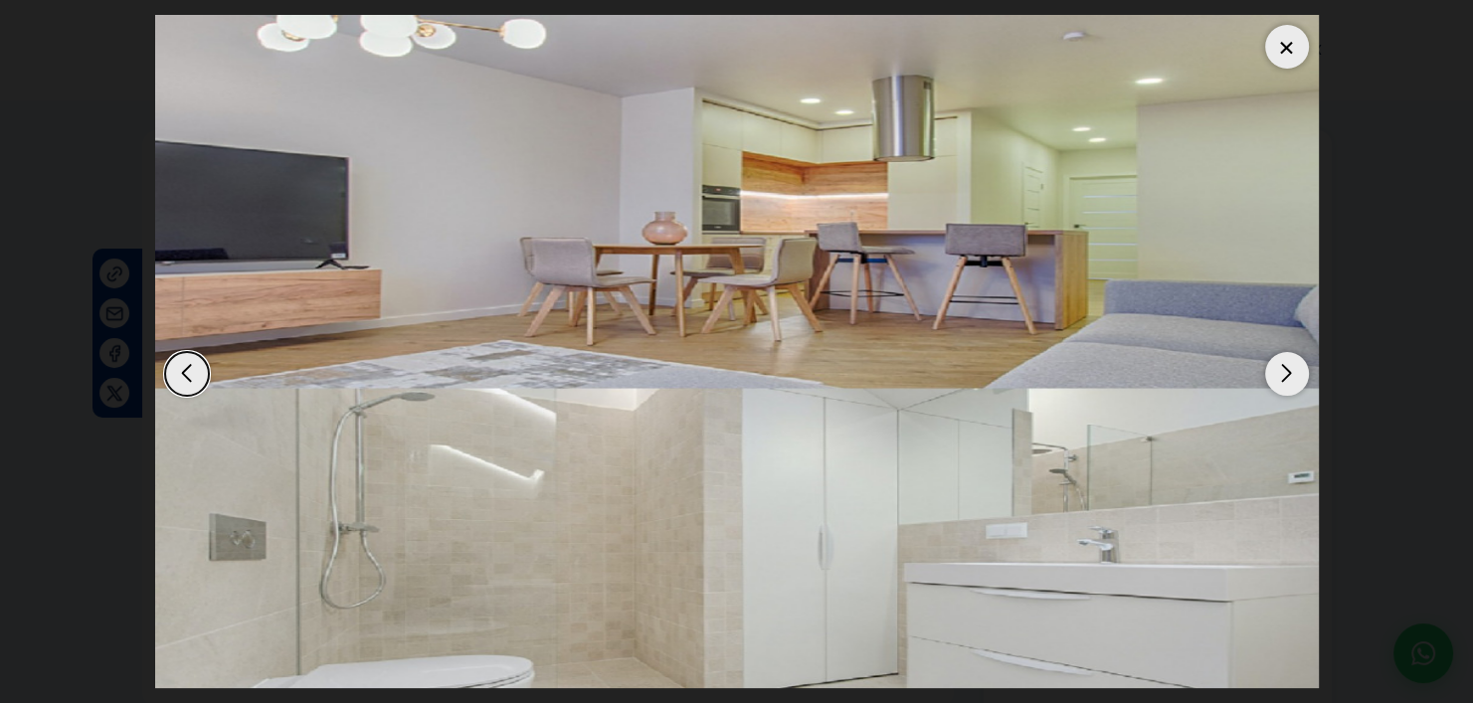
click at [1333, 230] on dialog at bounding box center [736, 351] width 1193 height 703
click at [1276, 399] on img "4 / 14" at bounding box center [736, 351] width 1163 height 673
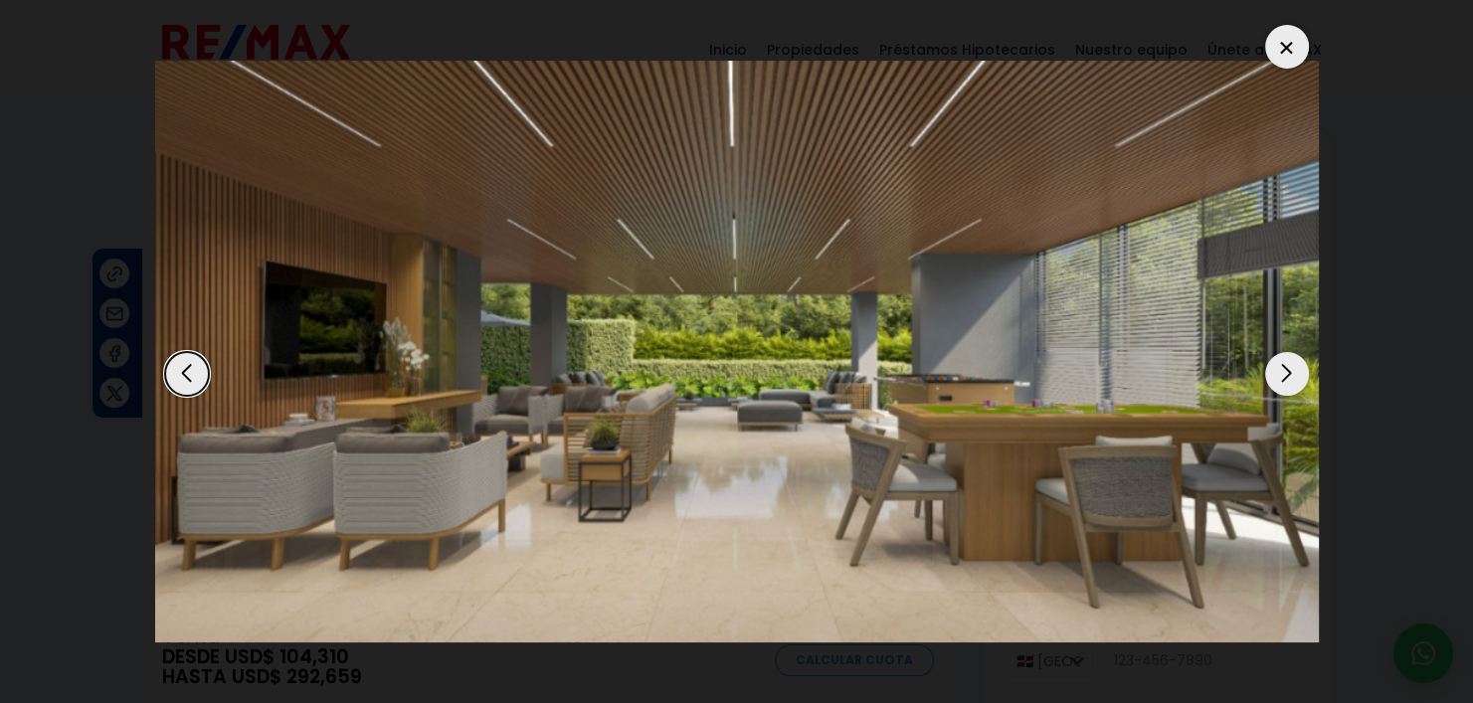
click at [1278, 390] on div "Next slide" at bounding box center [1287, 374] width 44 height 44
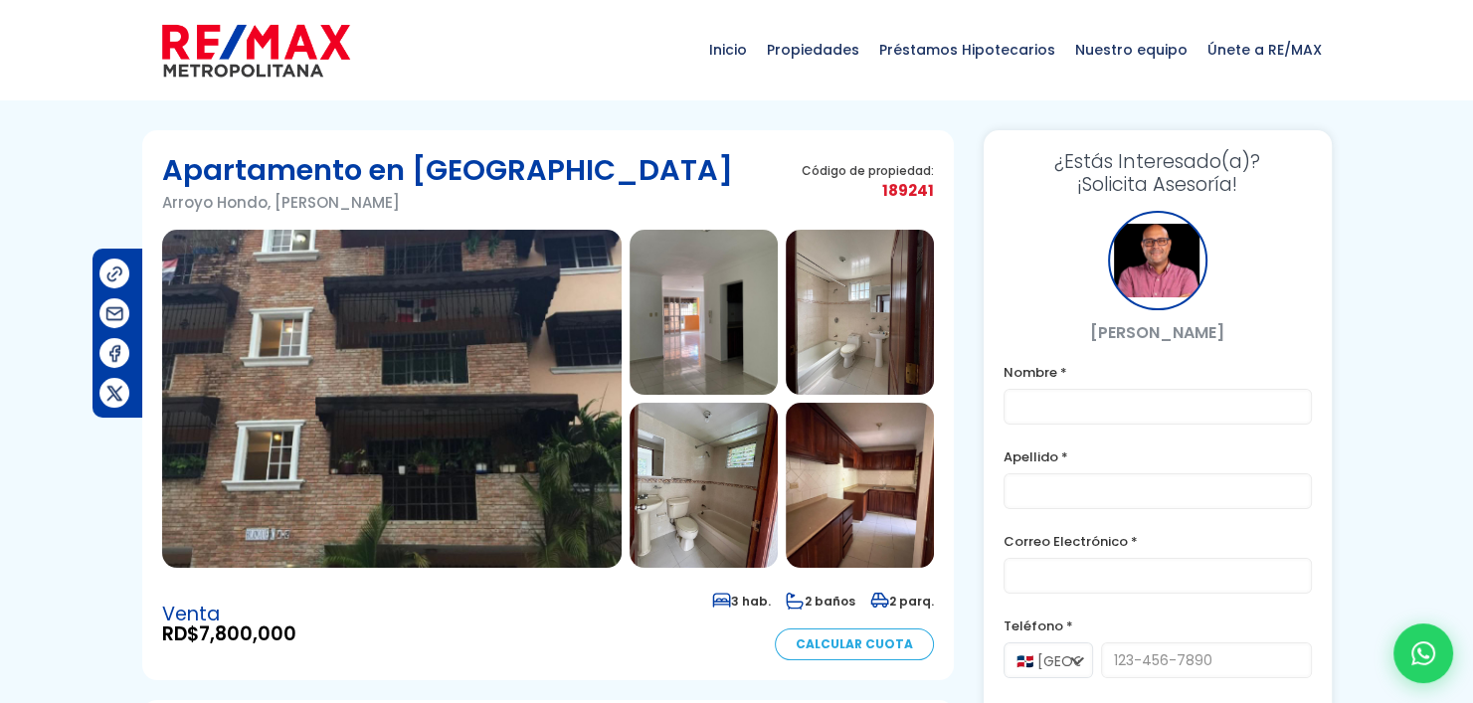
click at [432, 391] on img at bounding box center [391, 399] width 459 height 338
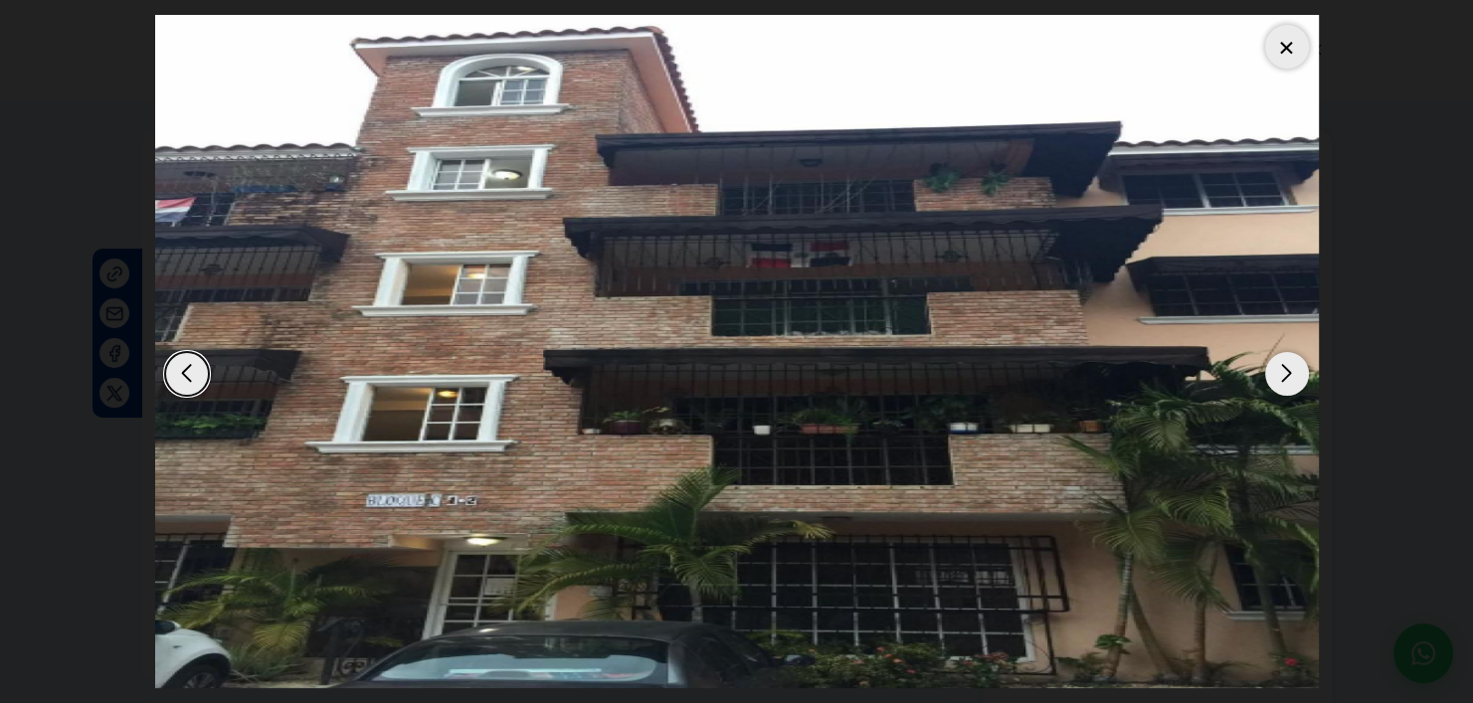
click at [190, 369] on div "Previous slide" at bounding box center [187, 374] width 44 height 44
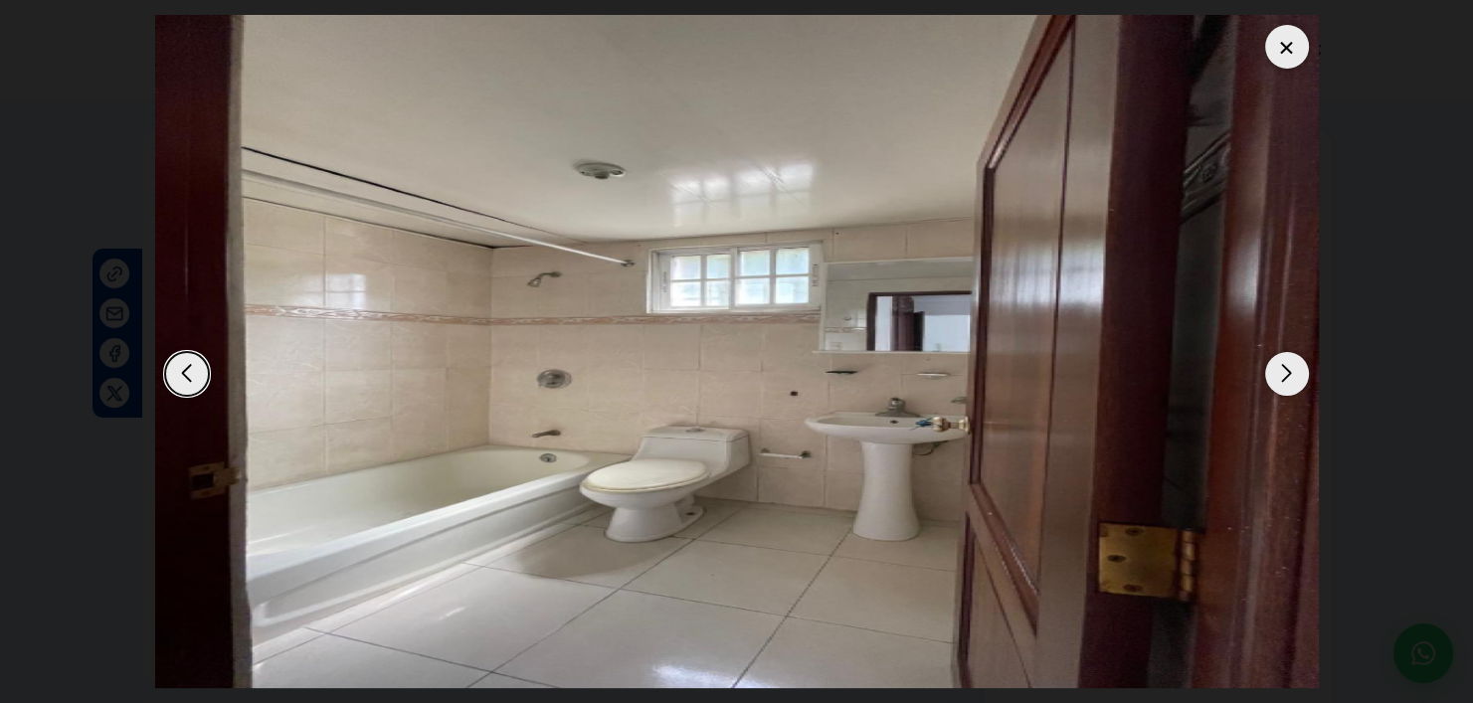
click at [190, 369] on div "Previous slide" at bounding box center [187, 374] width 44 height 44
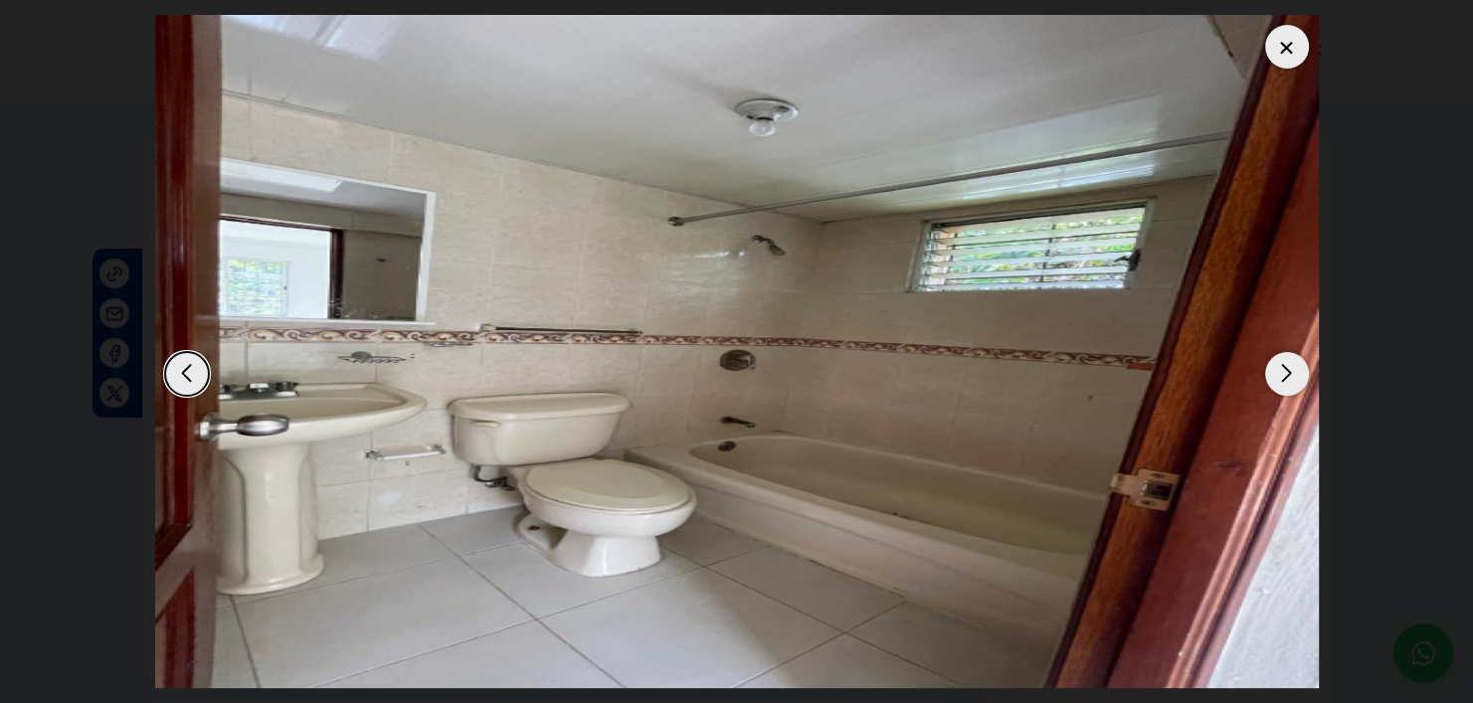
click at [190, 369] on div "Previous slide" at bounding box center [187, 374] width 44 height 44
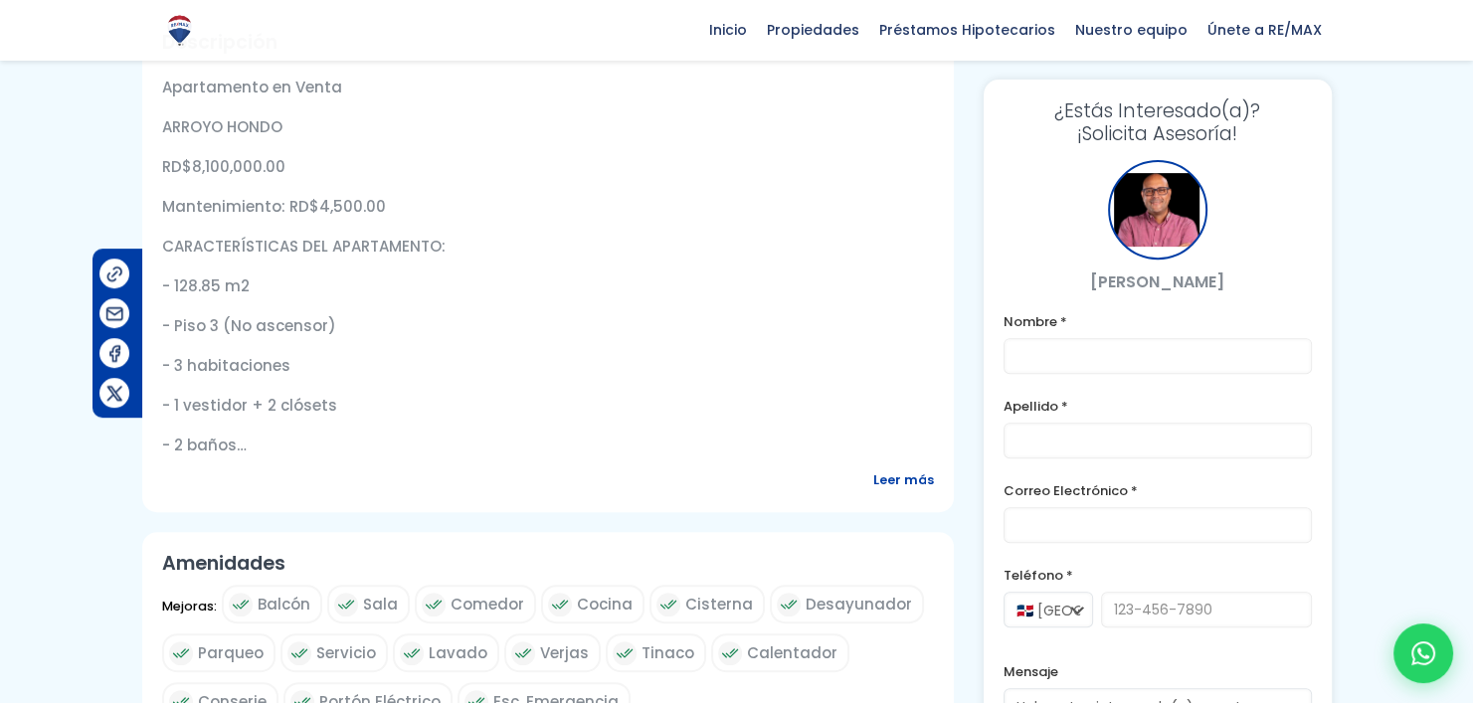
scroll to position [716, 0]
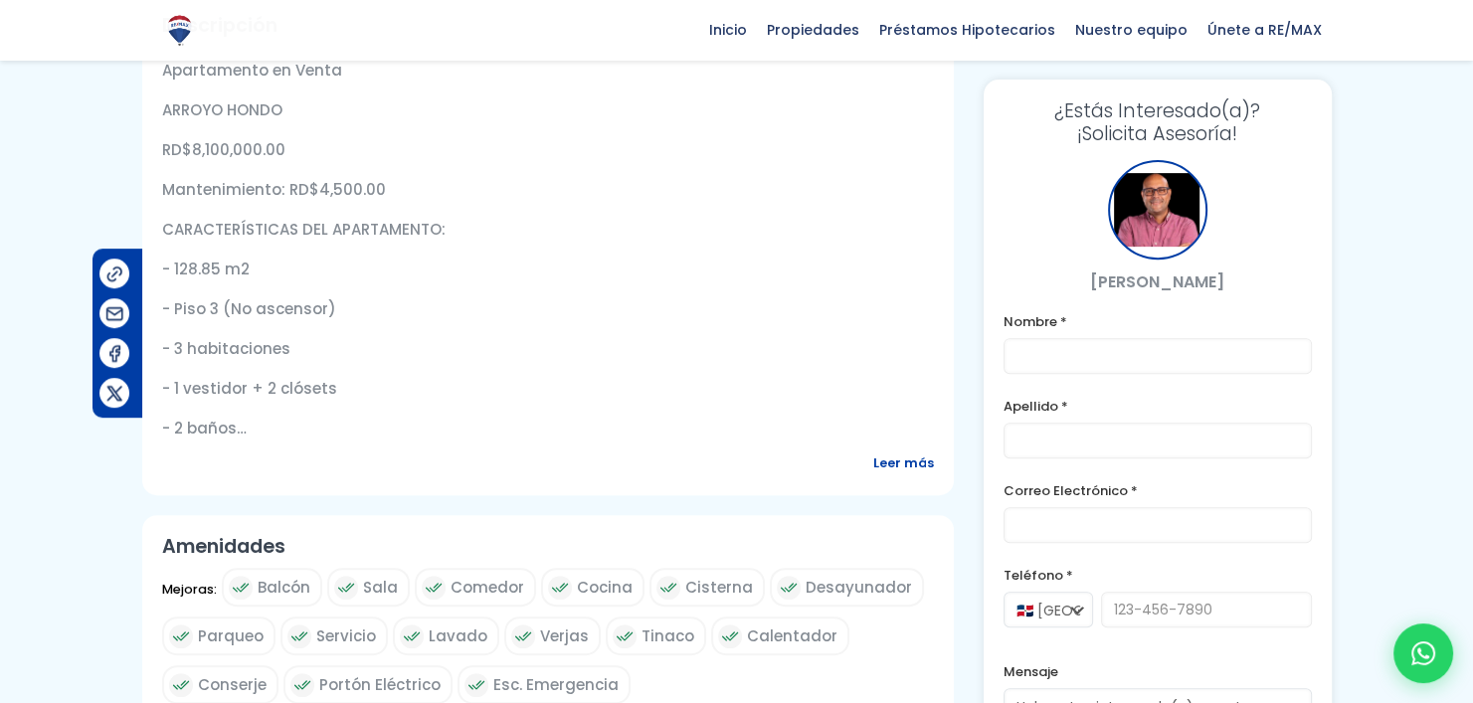
click at [925, 462] on span "Leer más" at bounding box center [903, 462] width 61 height 25
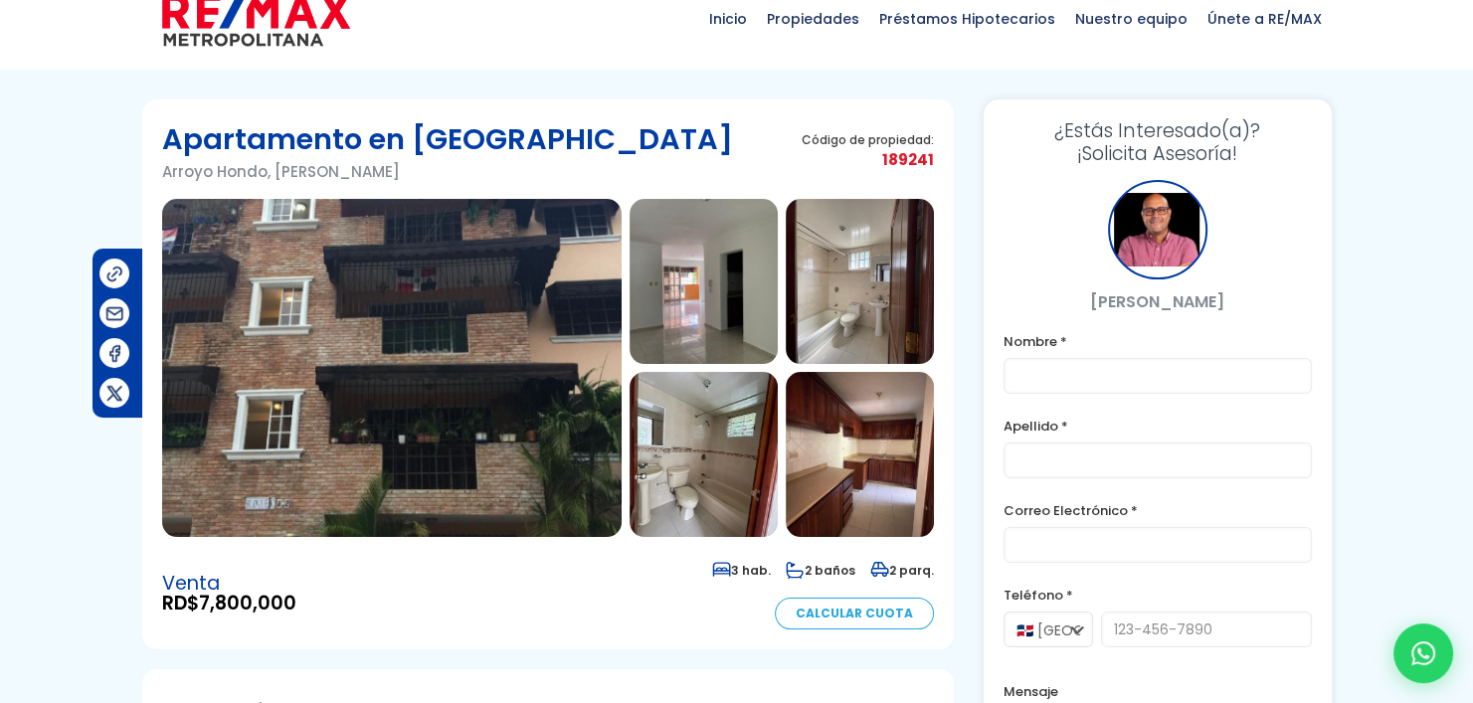
scroll to position [0, 0]
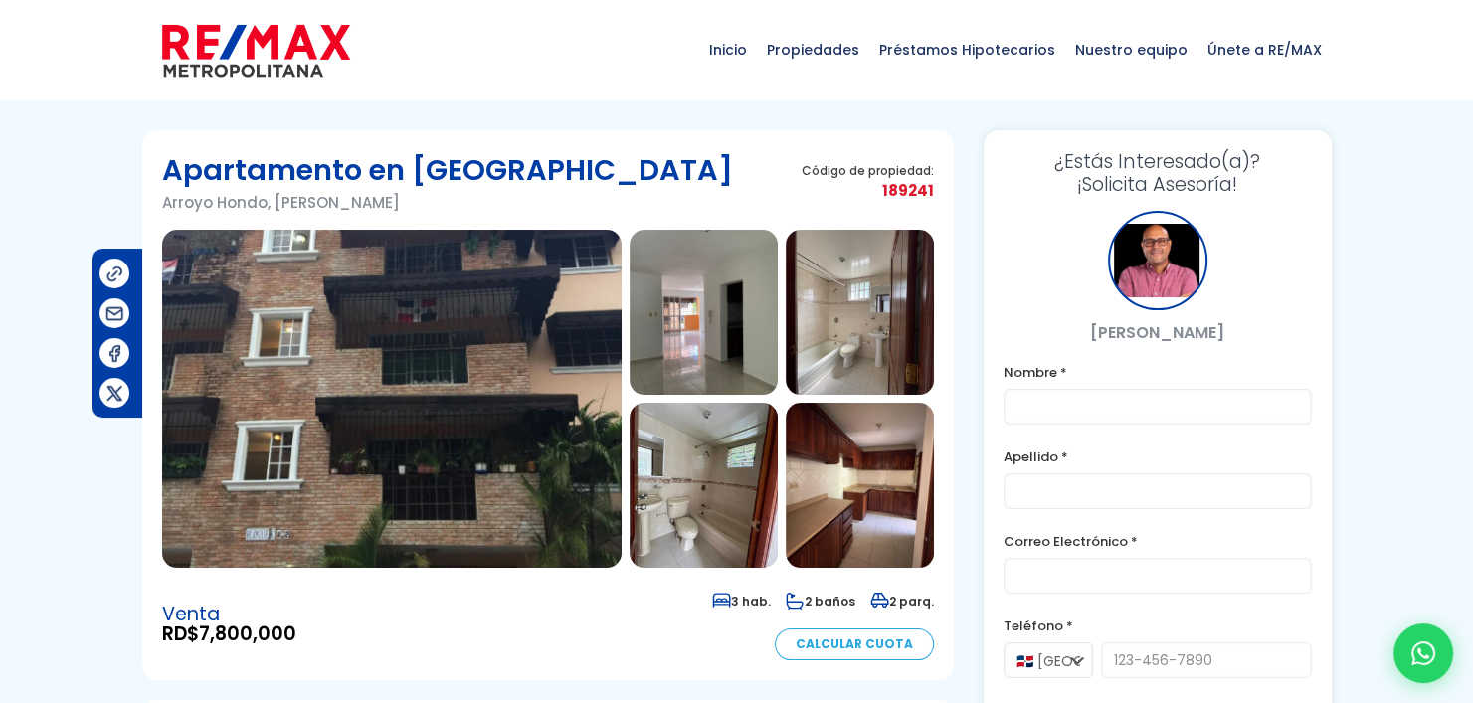
click at [372, 350] on img at bounding box center [391, 399] width 459 height 338
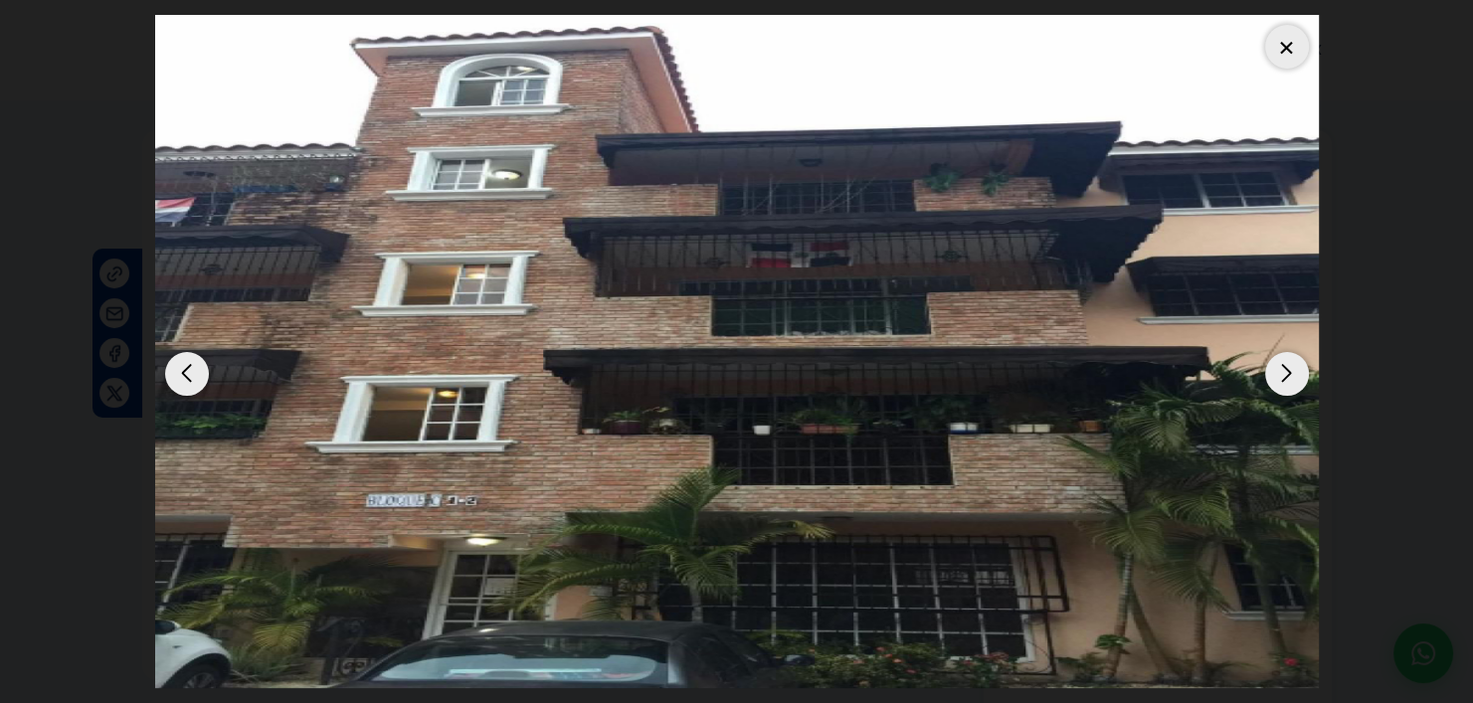
click at [1280, 362] on div "Next slide" at bounding box center [1287, 374] width 44 height 44
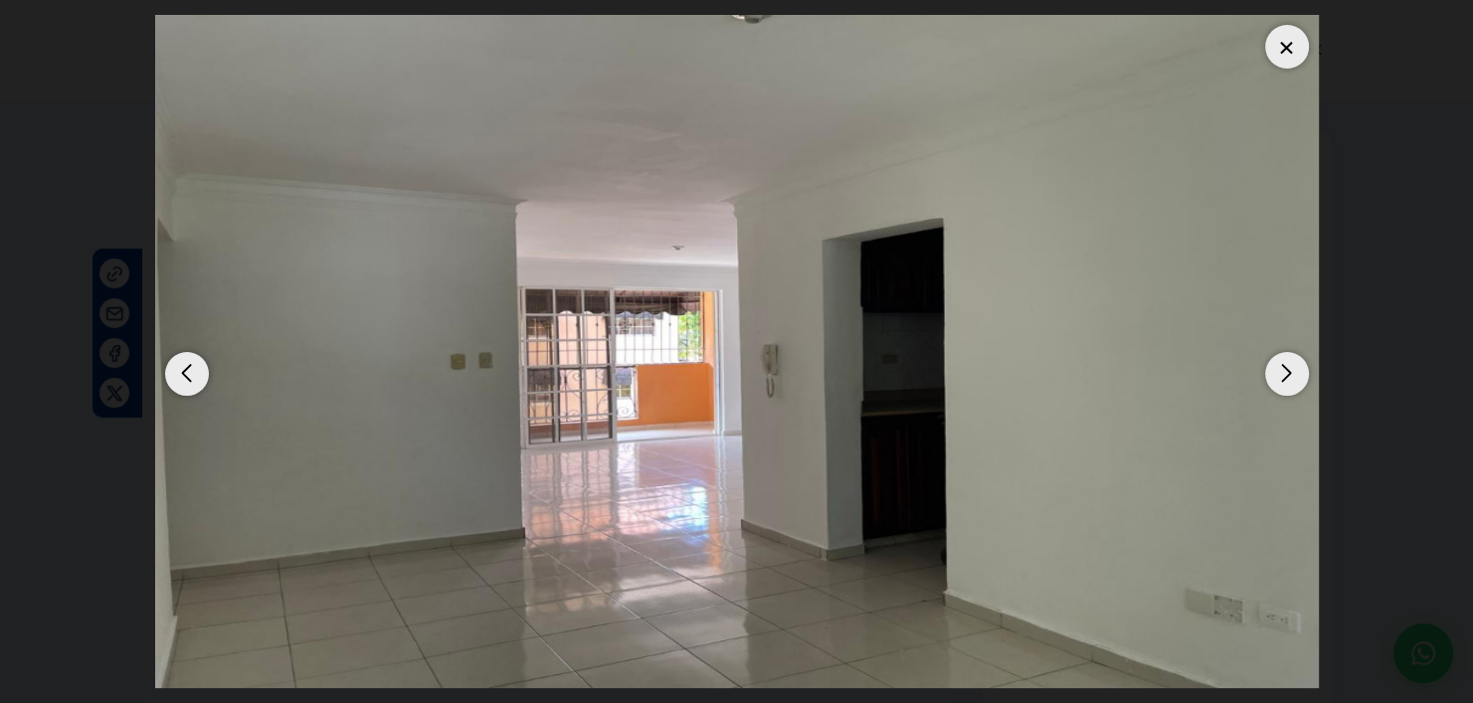
click at [1280, 362] on div "Next slide" at bounding box center [1287, 374] width 44 height 44
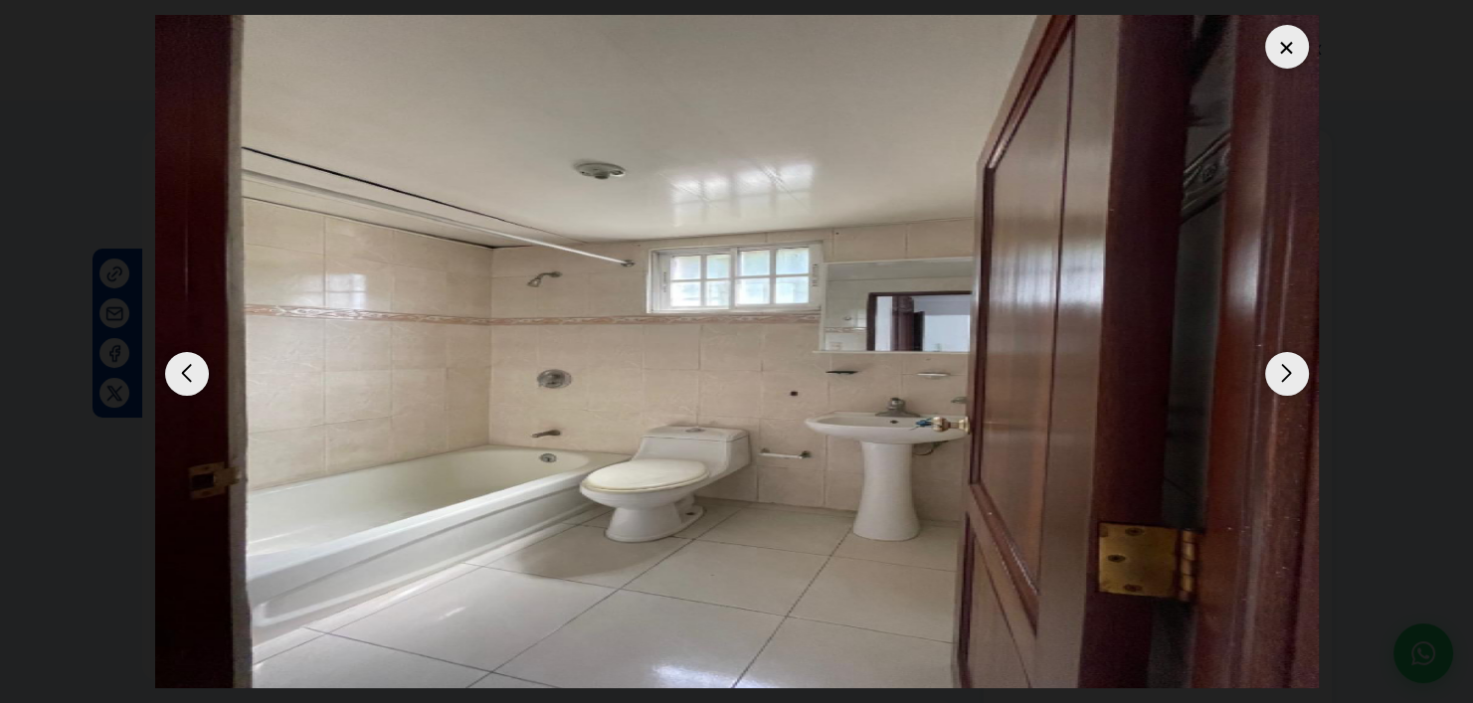
click at [1280, 362] on div "Next slide" at bounding box center [1287, 374] width 44 height 44
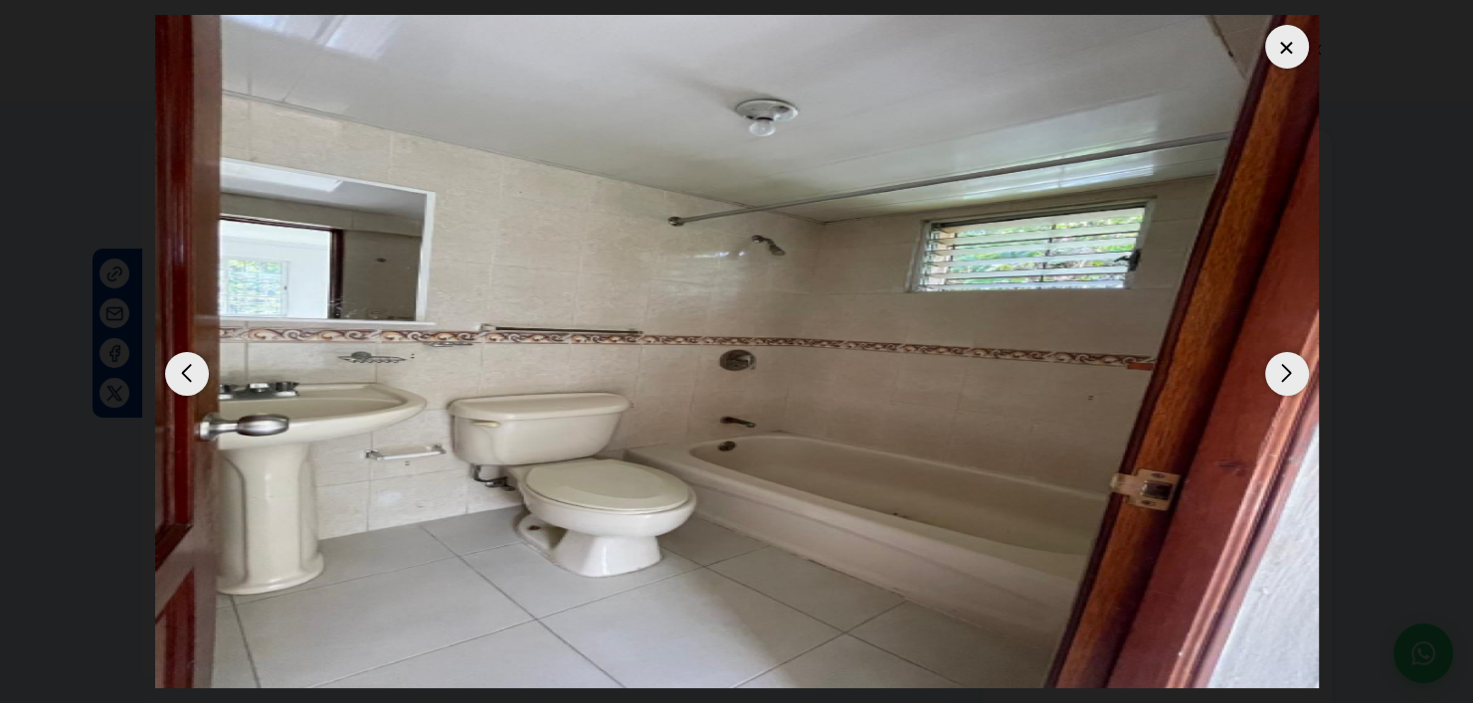
click at [1280, 362] on div "Next slide" at bounding box center [1287, 374] width 44 height 44
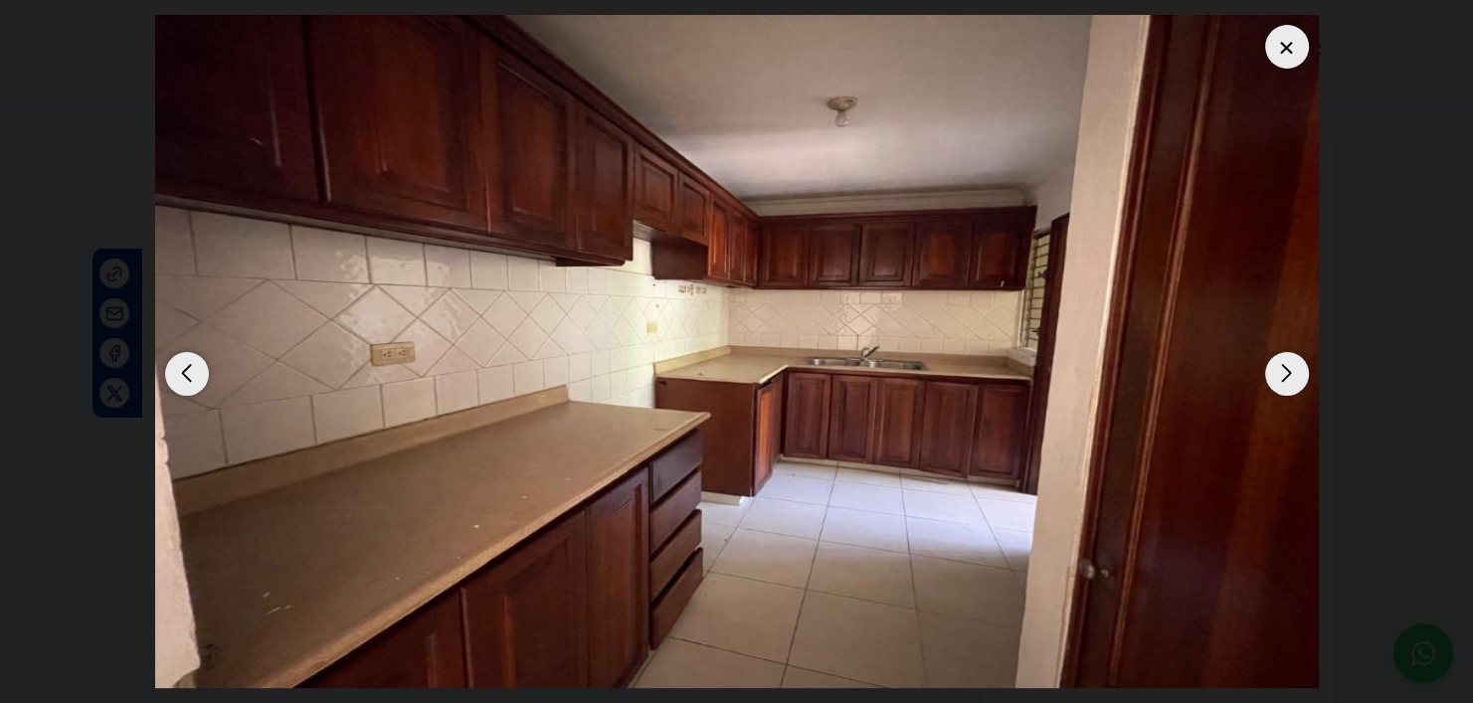
click at [1280, 362] on div "Next slide" at bounding box center [1287, 374] width 44 height 44
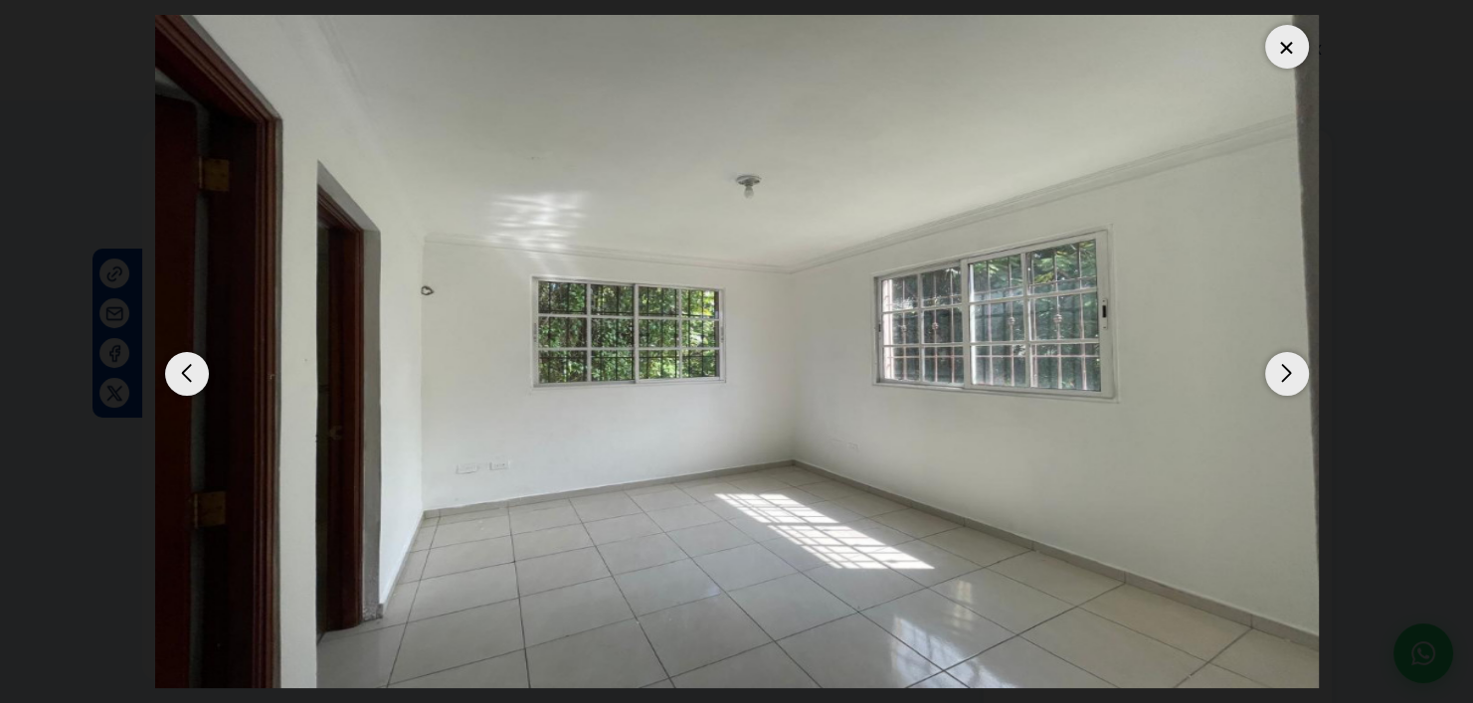
click at [1280, 362] on div "Next slide" at bounding box center [1287, 374] width 44 height 44
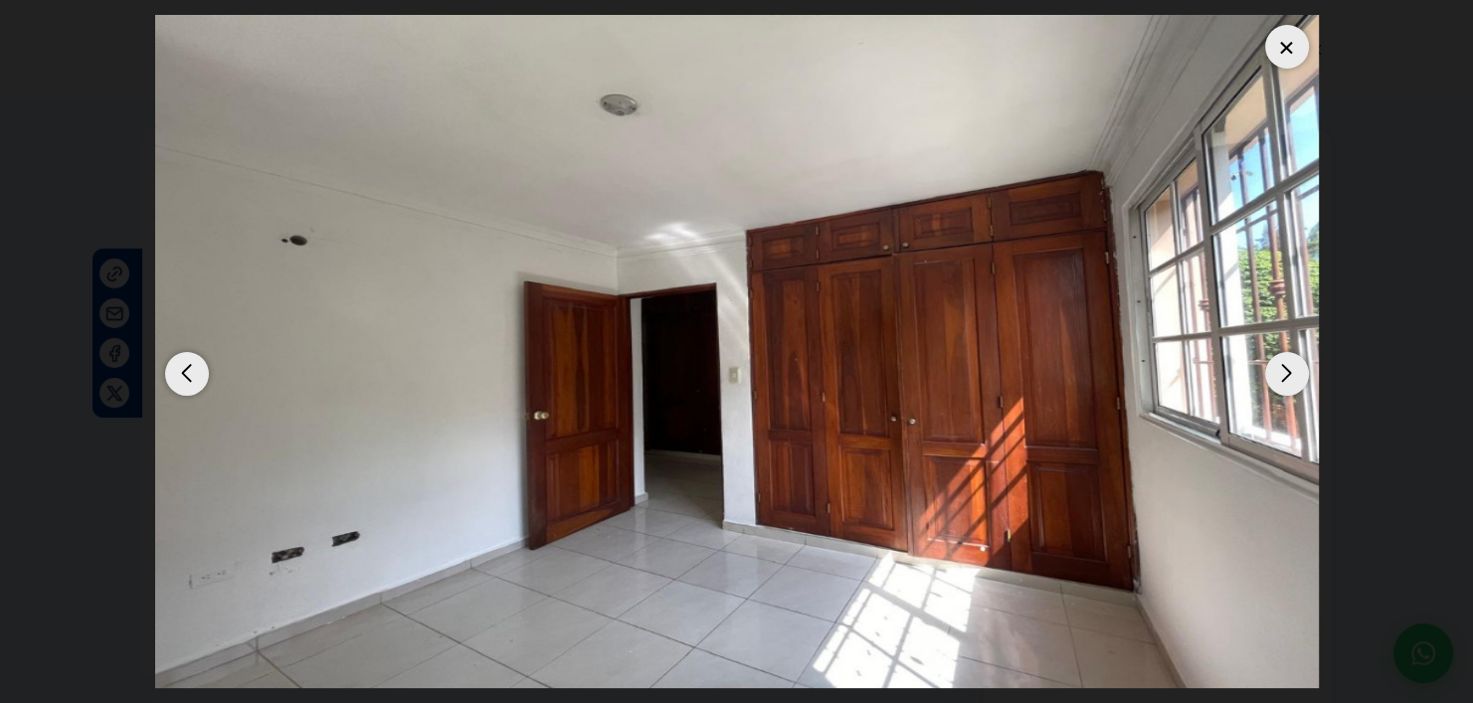
click at [1280, 362] on div "Next slide" at bounding box center [1287, 374] width 44 height 44
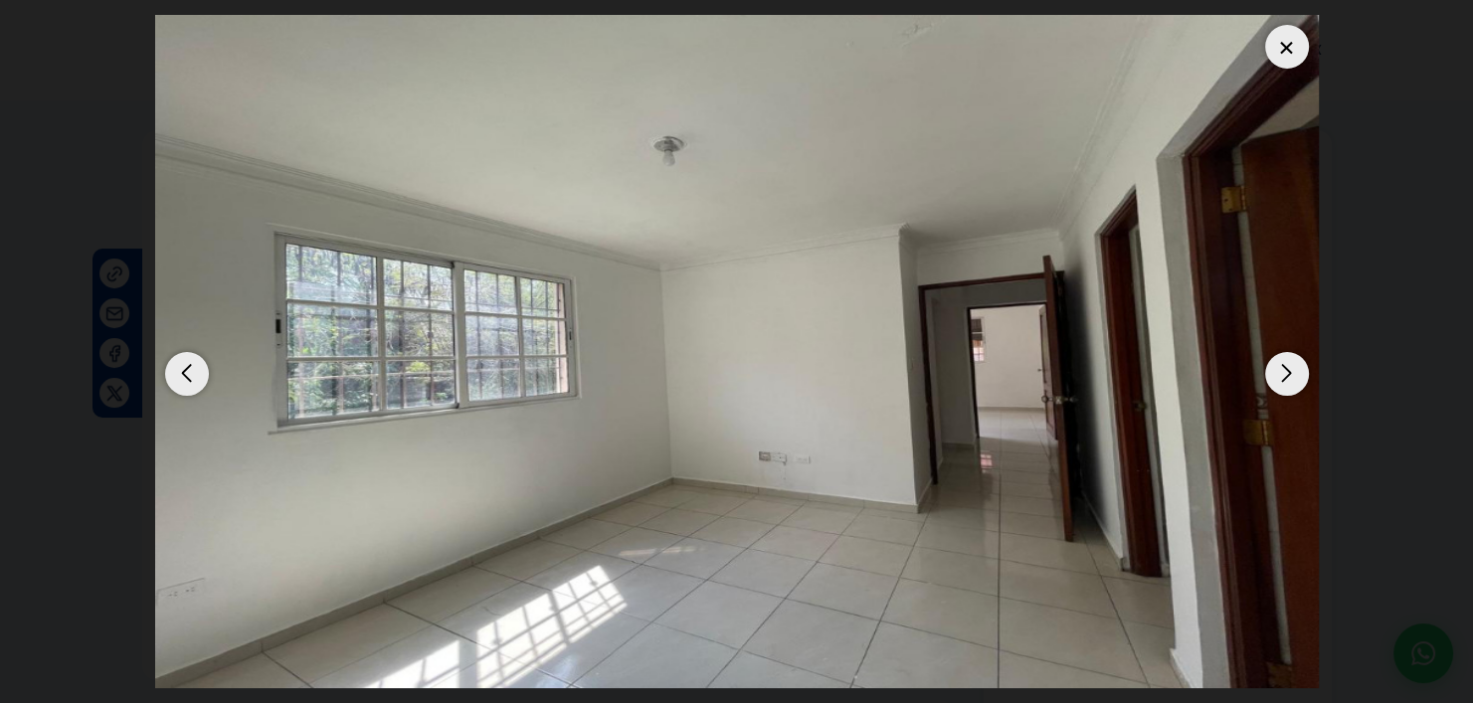
click at [1280, 362] on div "Next slide" at bounding box center [1287, 374] width 44 height 44
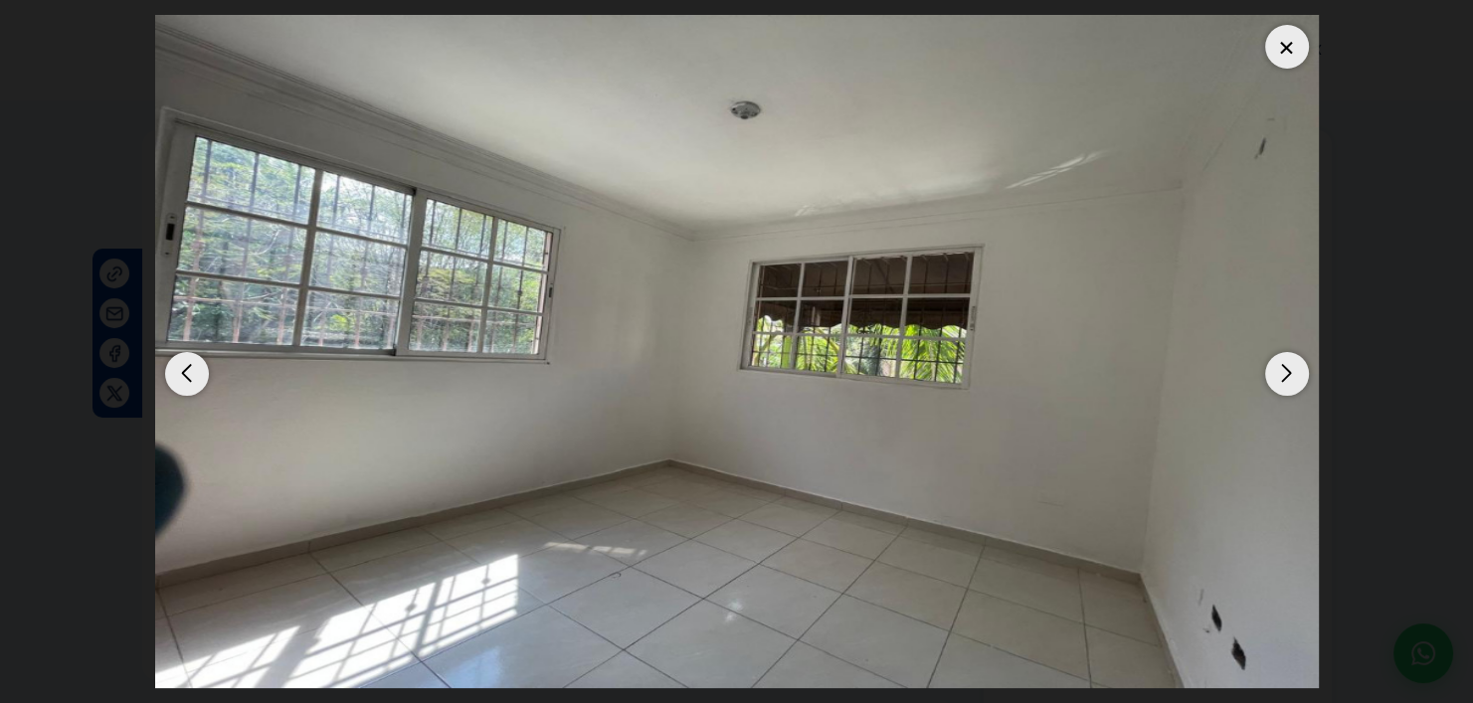
click at [1280, 362] on div "Next slide" at bounding box center [1287, 374] width 44 height 44
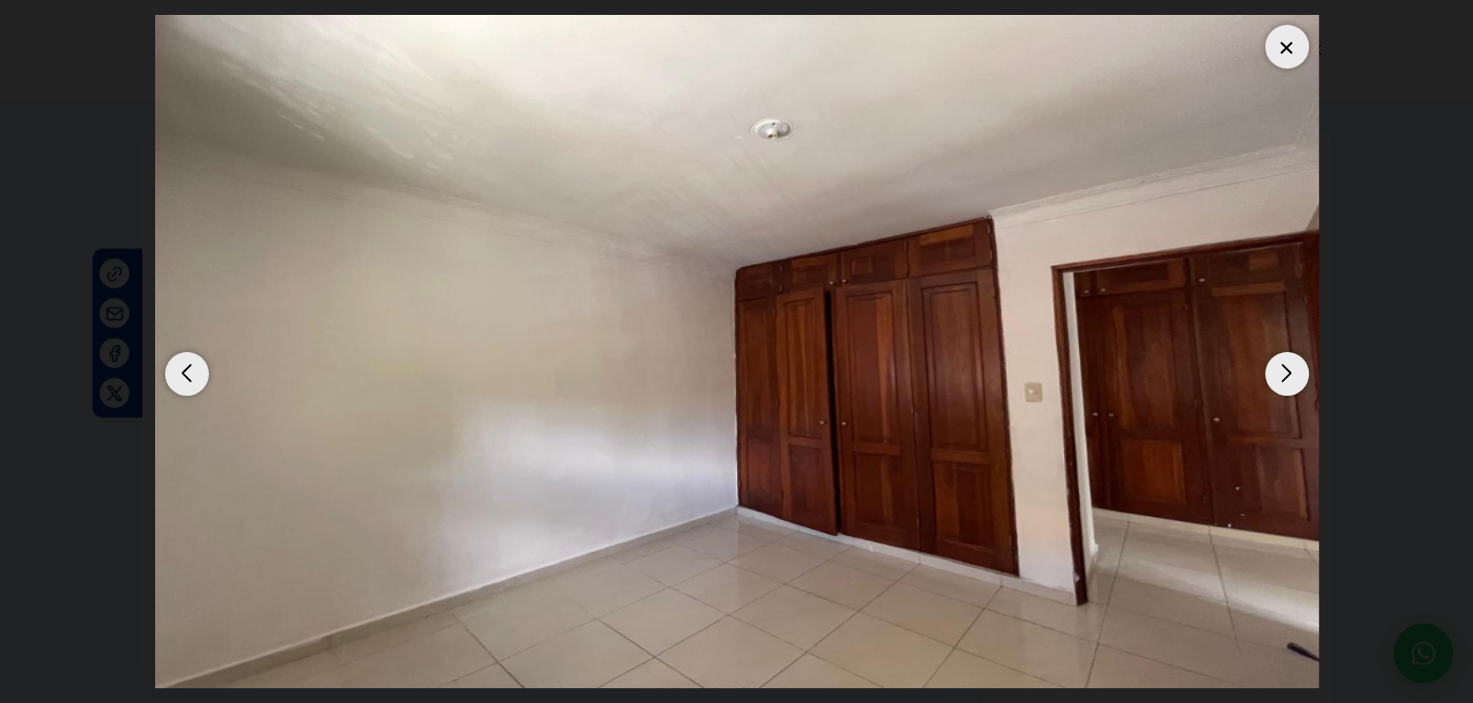
click at [1280, 362] on div "Next slide" at bounding box center [1287, 374] width 44 height 44
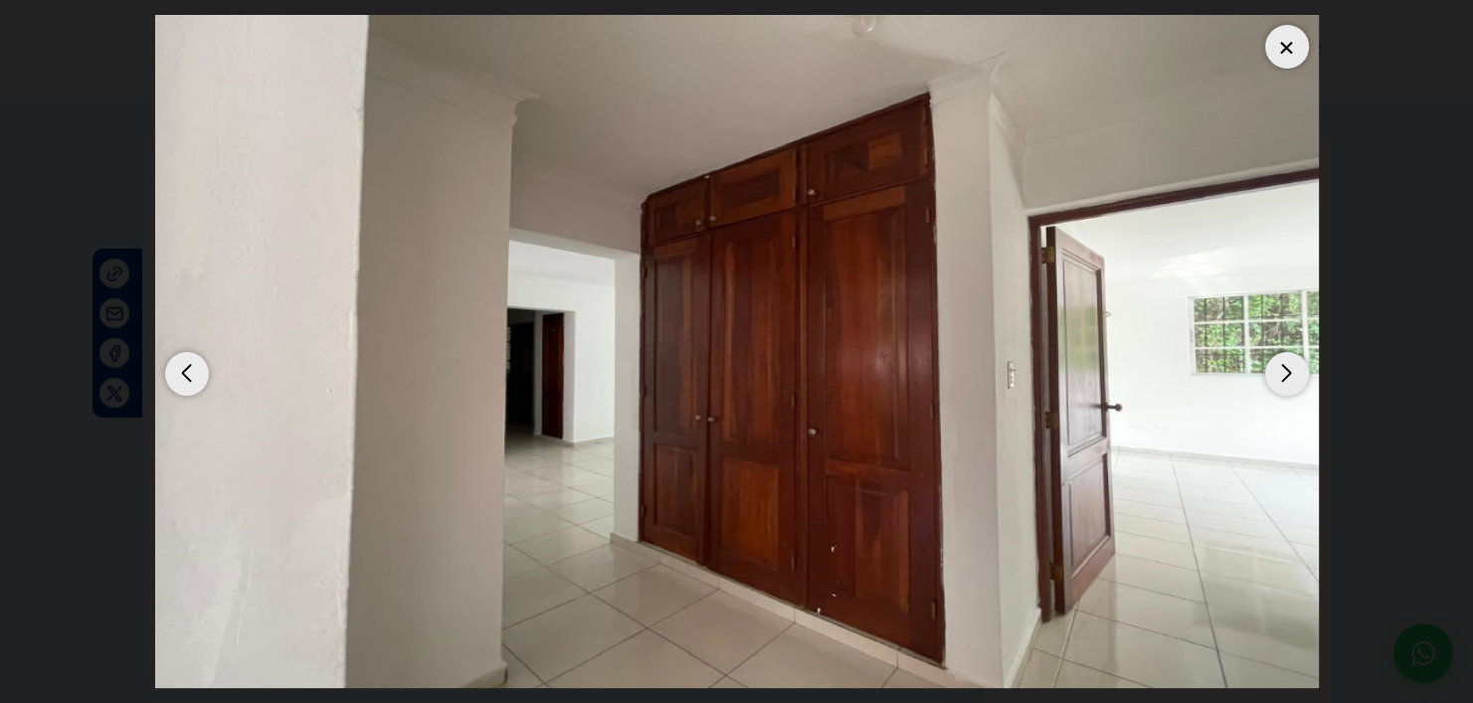
click at [1280, 362] on div "Next slide" at bounding box center [1287, 374] width 44 height 44
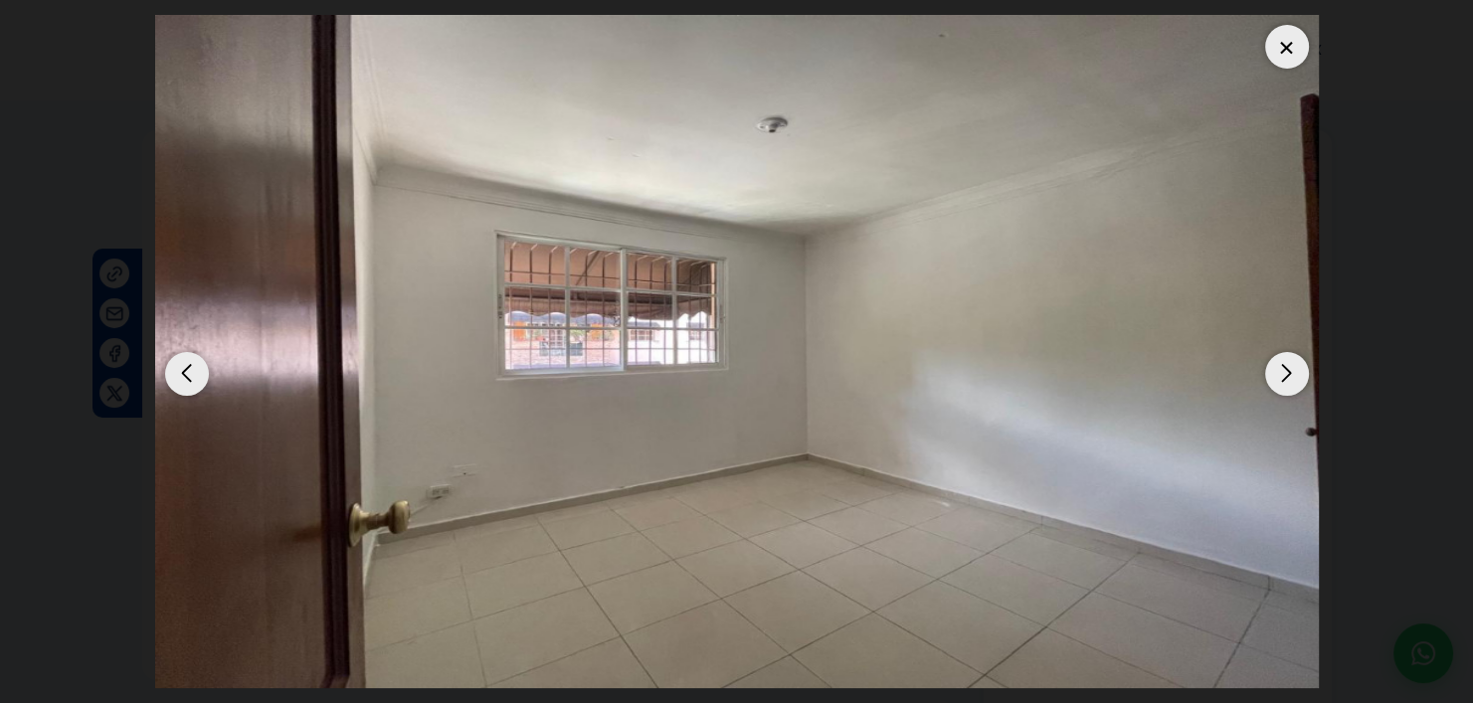
click at [1280, 362] on div "Next slide" at bounding box center [1287, 374] width 44 height 44
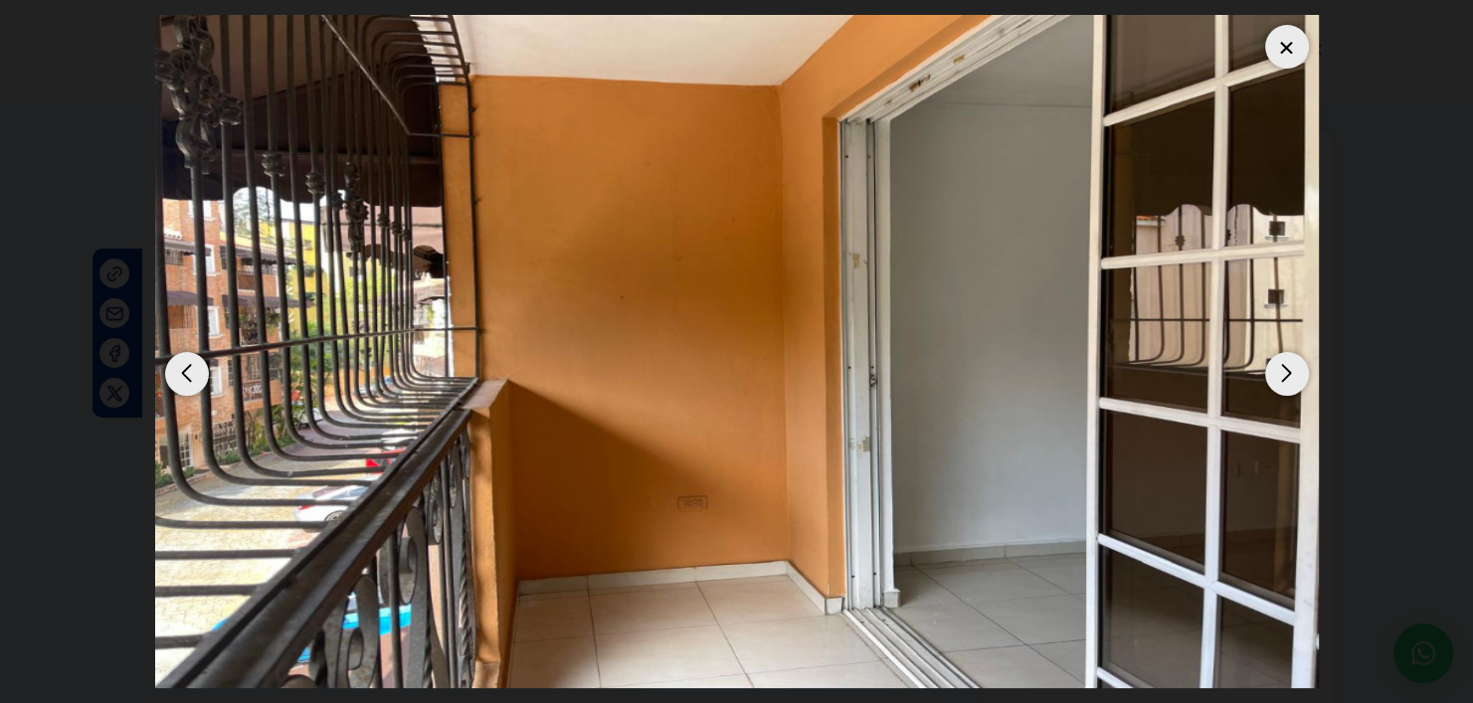
click at [1280, 362] on div "Next slide" at bounding box center [1287, 374] width 44 height 44
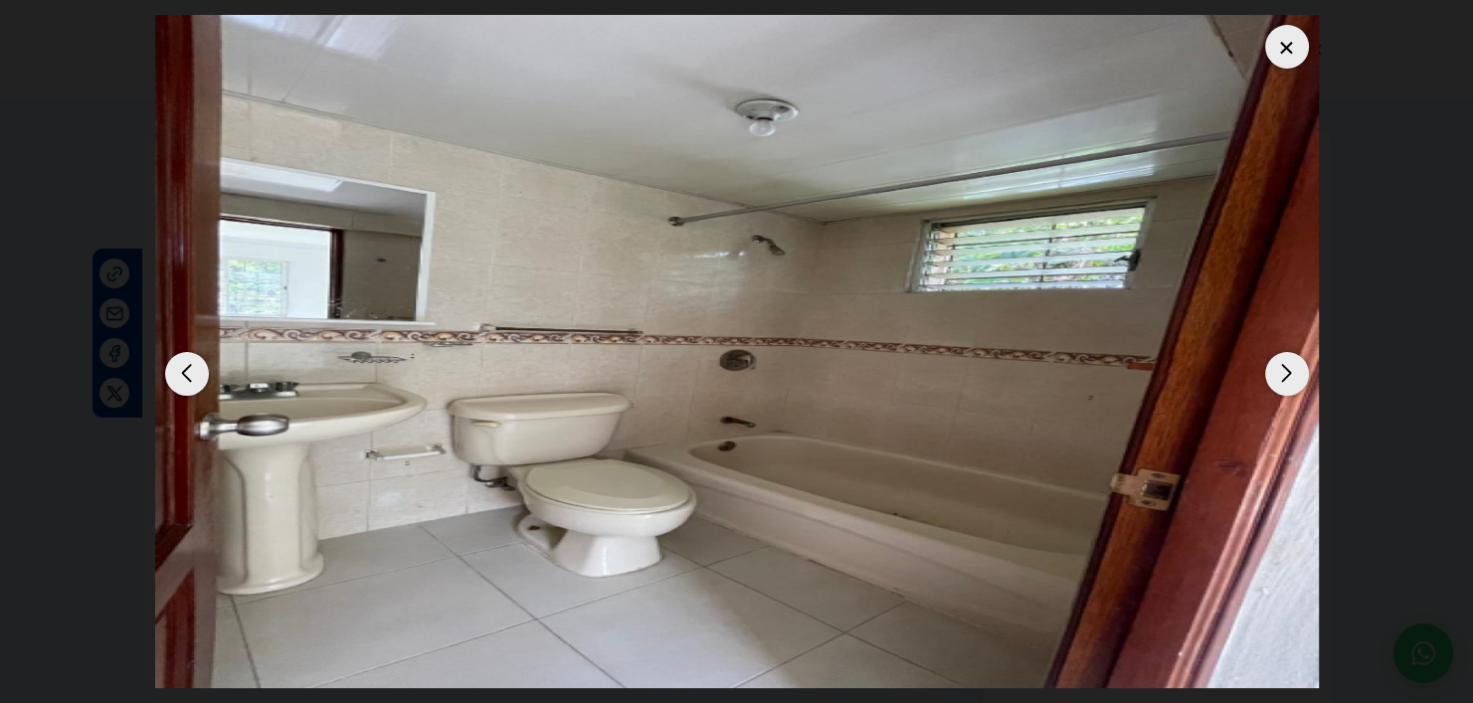
click at [1280, 362] on div "Next slide" at bounding box center [1287, 374] width 44 height 44
